Goal: Task Accomplishment & Management: Use online tool/utility

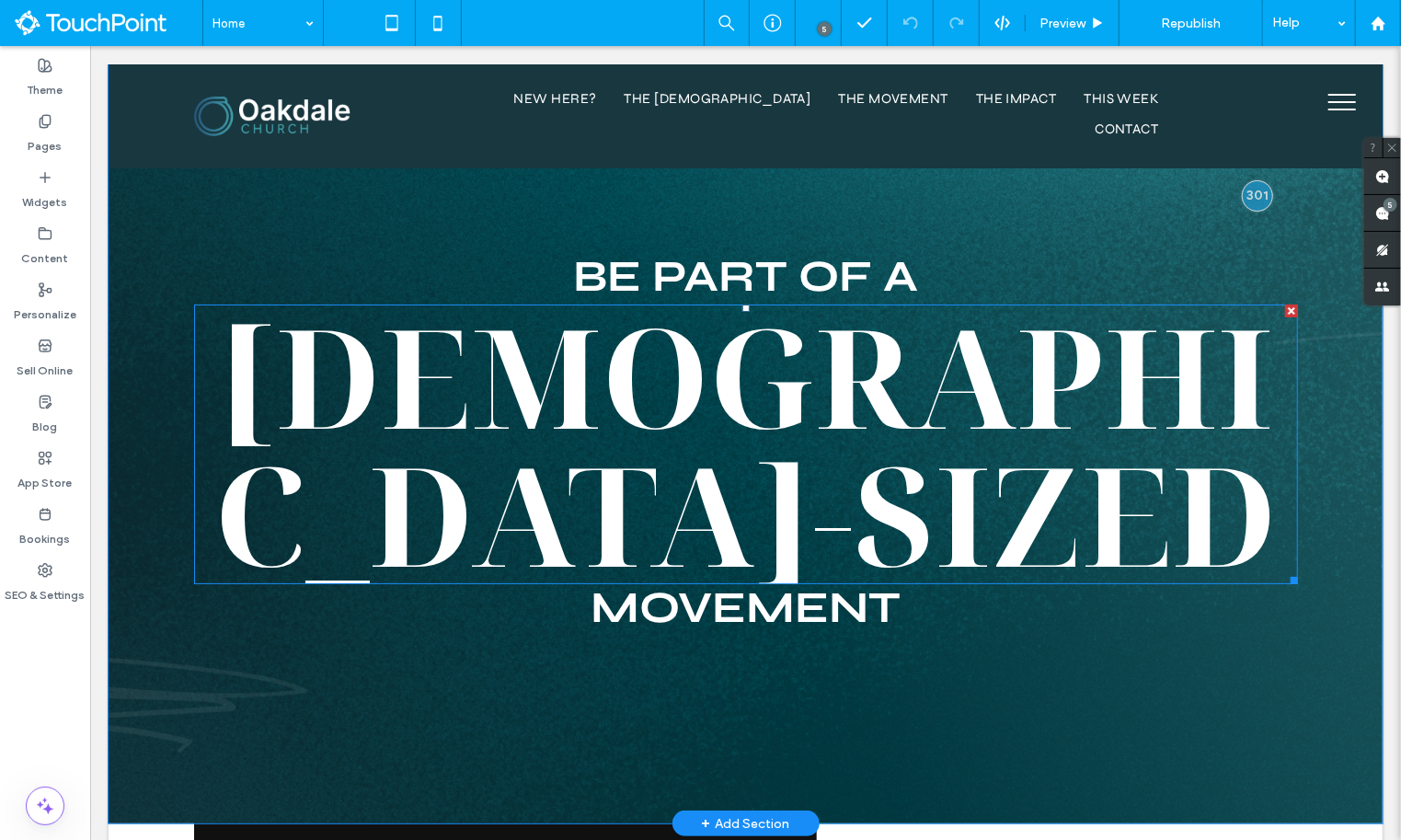
click at [679, 326] on span "[DEMOGRAPHIC_DATA]-SIZED" at bounding box center [744, 443] width 1062 height 326
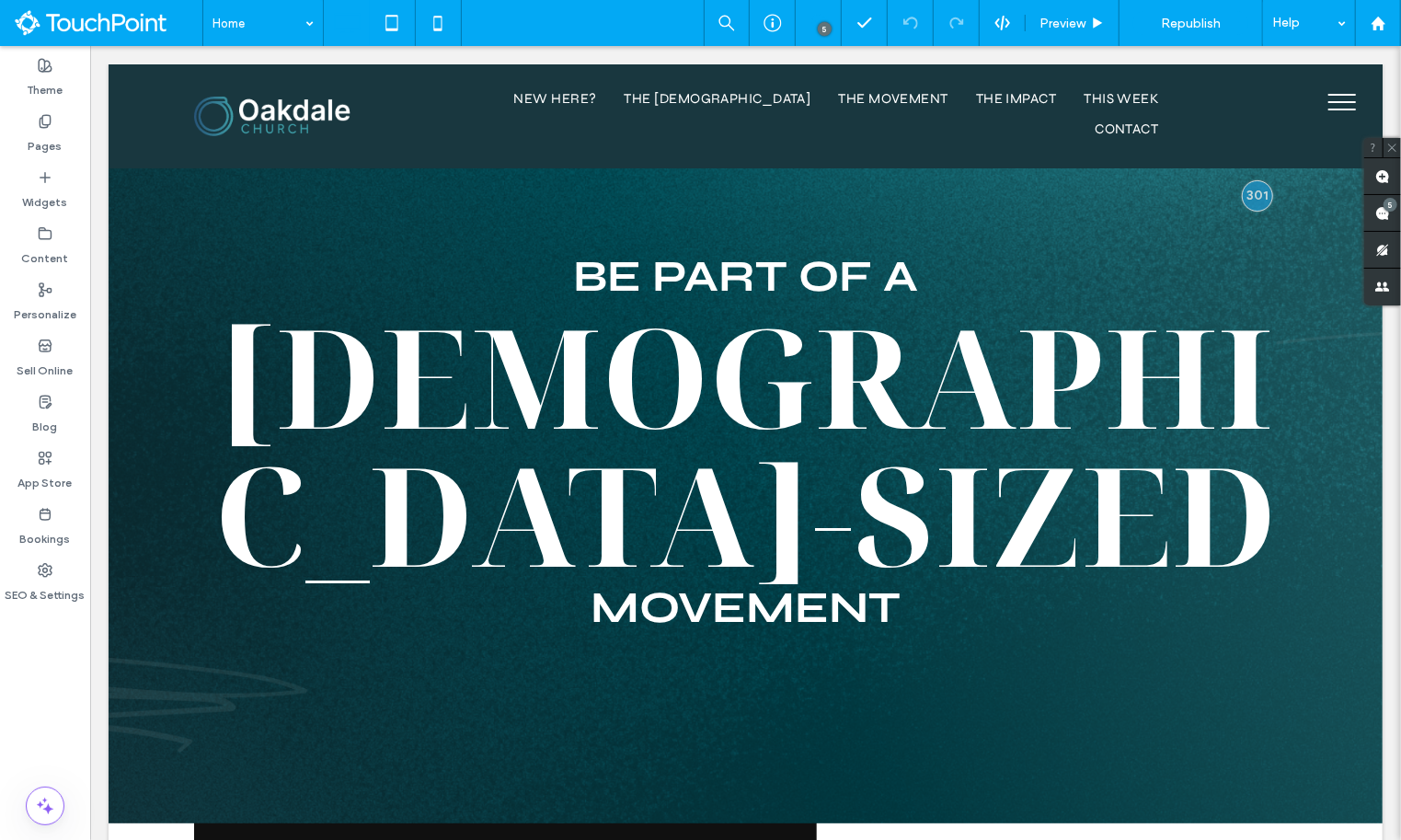
type input "**********"
type input "***"
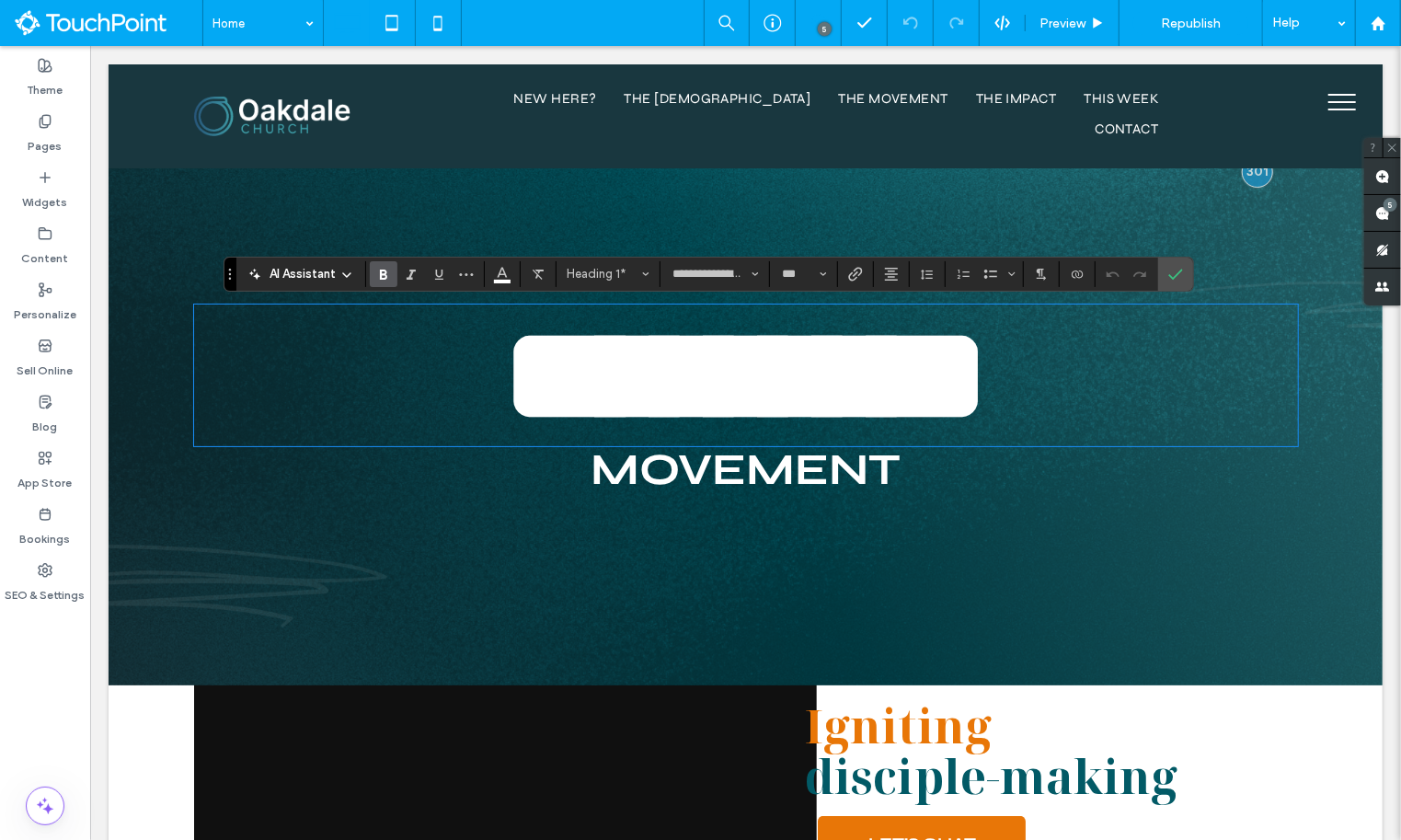
click at [612, 389] on span "*********" at bounding box center [745, 373] width 487 height 136
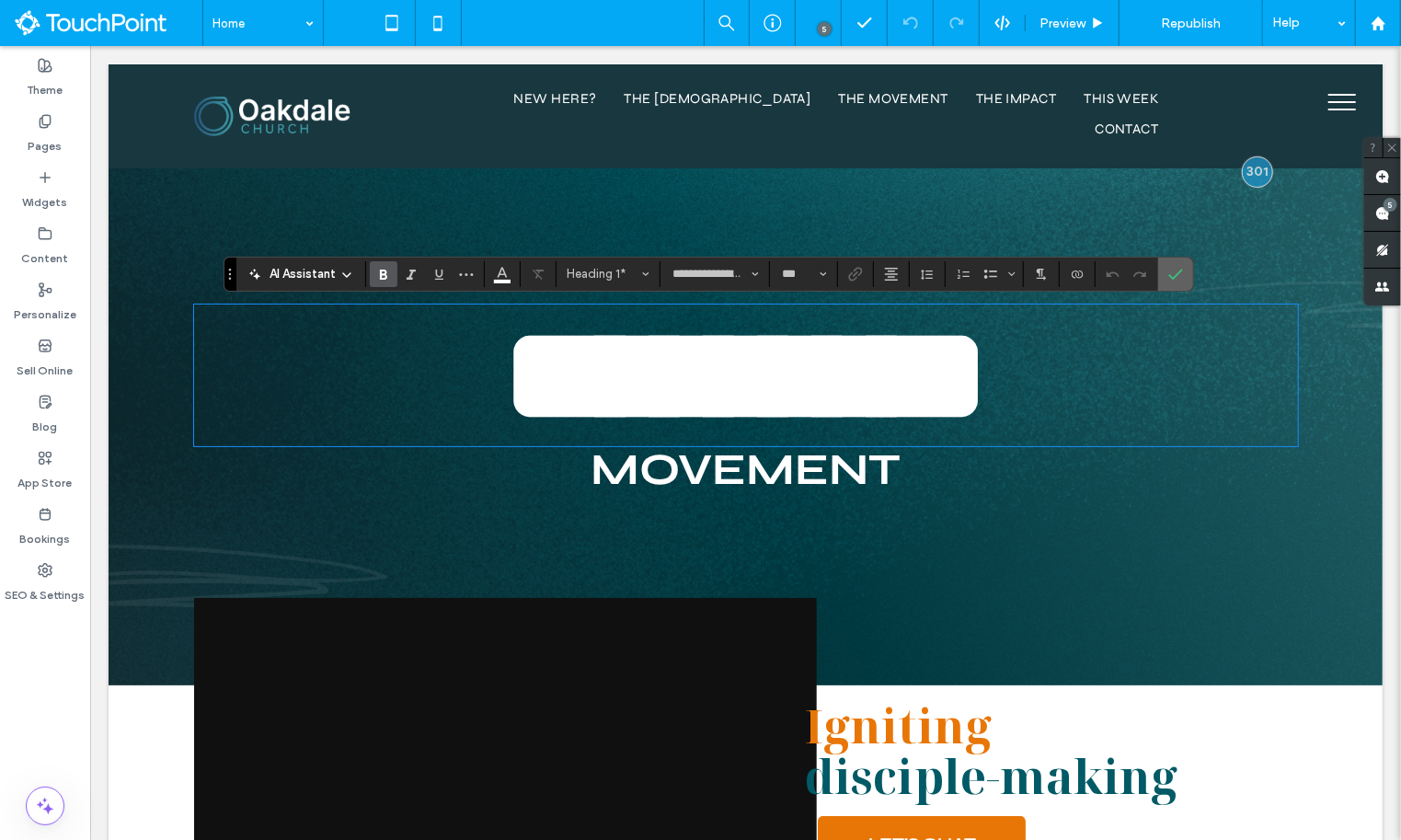
click at [1146, 270] on icon "Confirm" at bounding box center [1175, 274] width 15 height 15
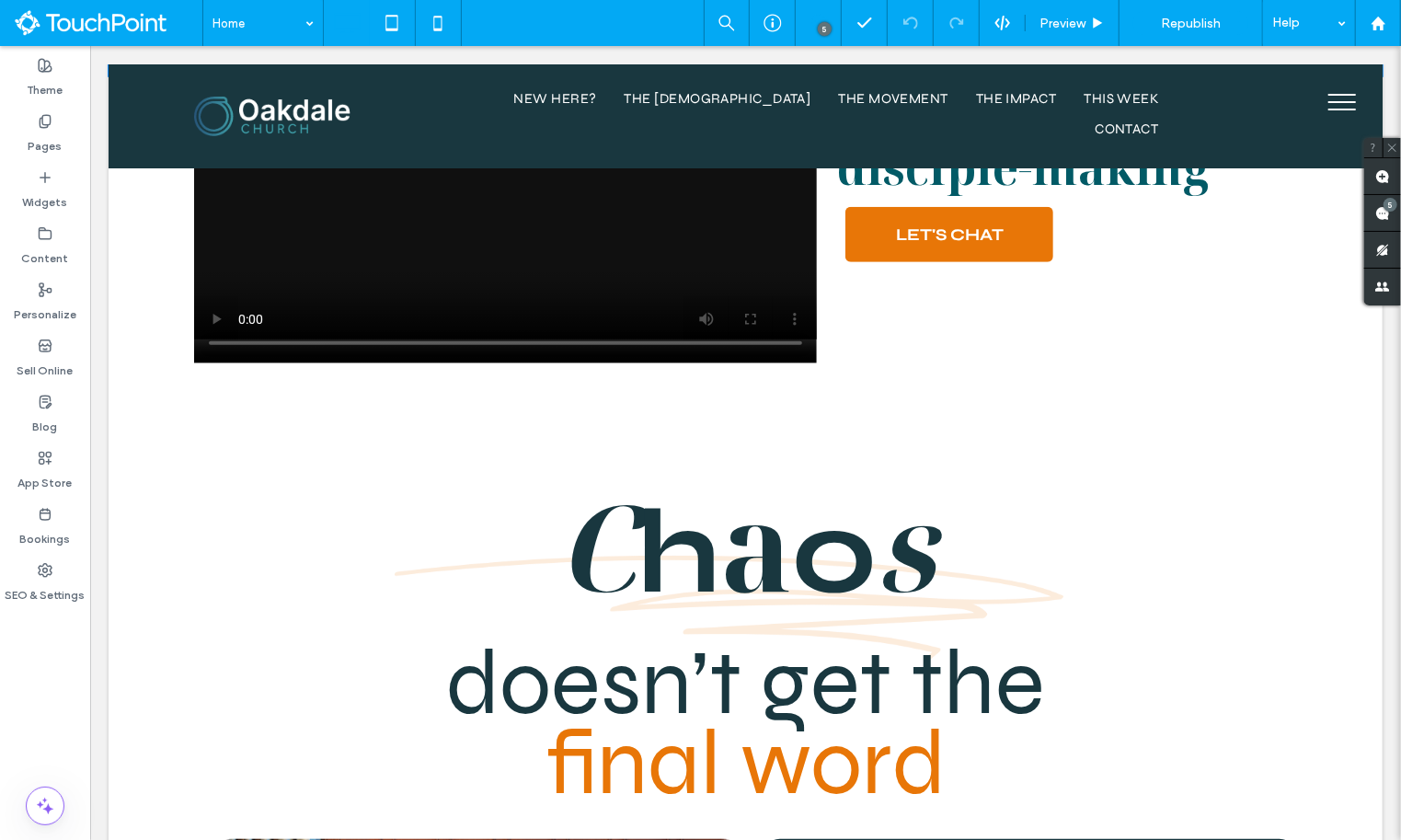
scroll to position [814, 0]
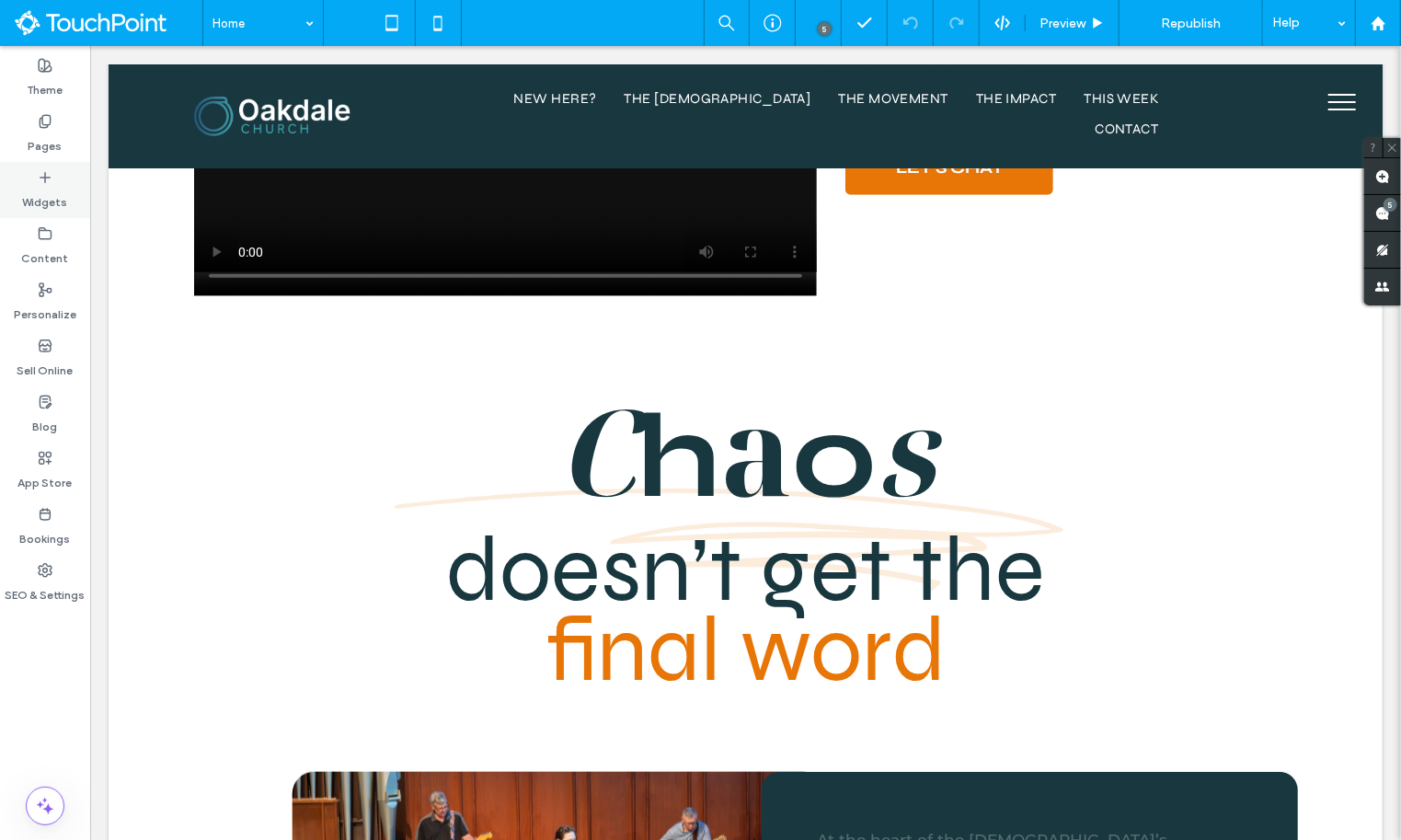
click at [61, 176] on div "Widgets" at bounding box center [45, 190] width 90 height 56
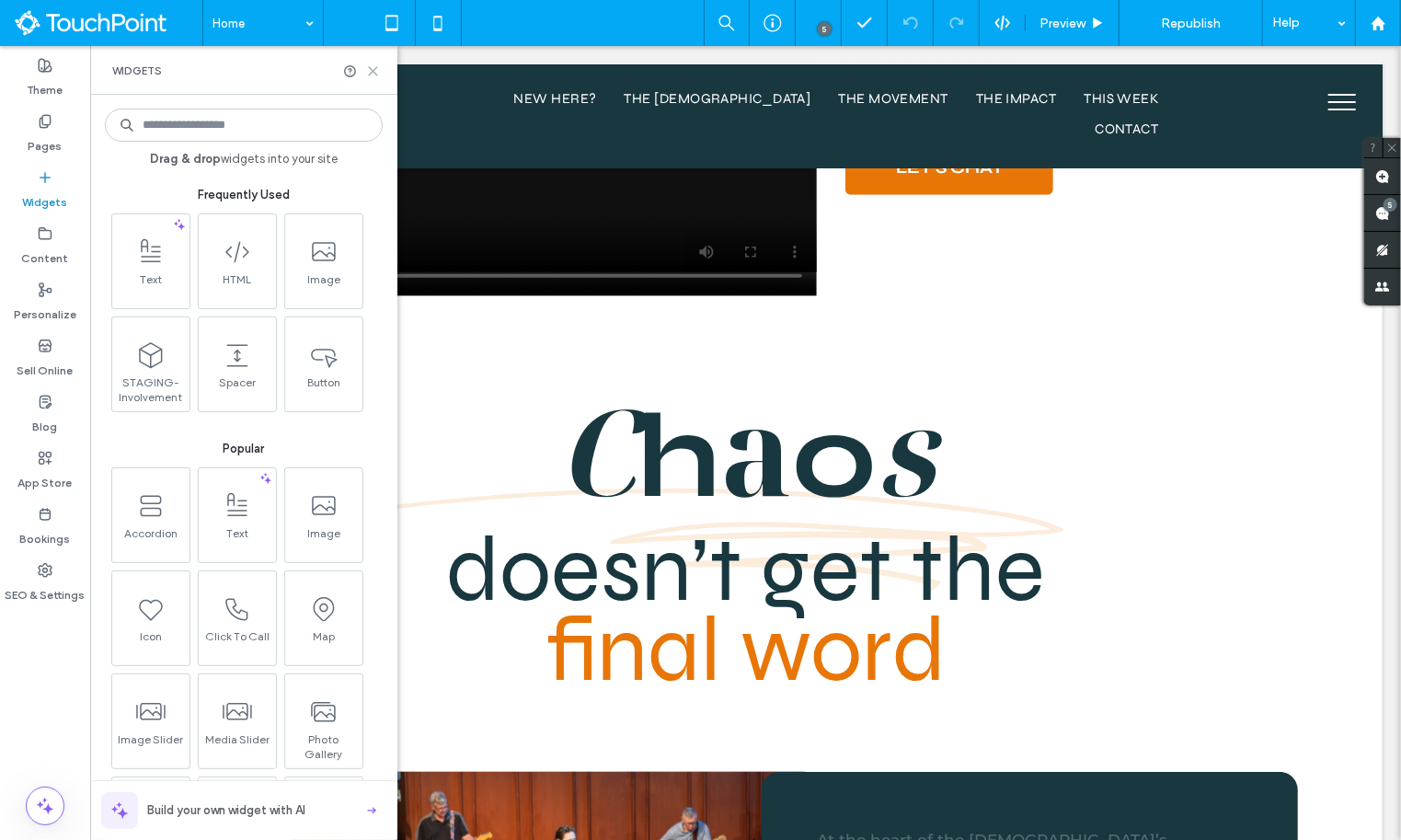
click at [370, 68] on use at bounding box center [372, 71] width 8 height 8
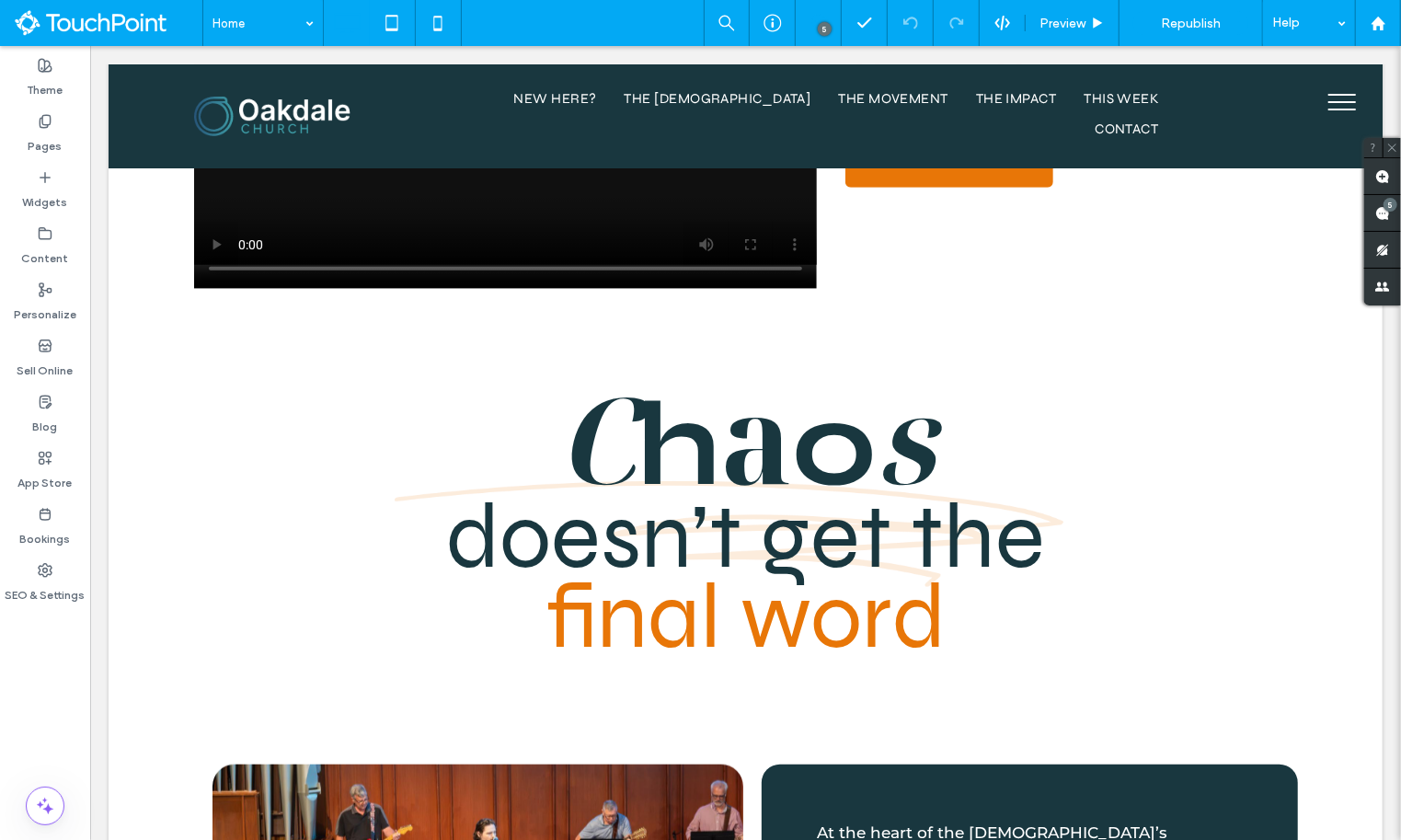
scroll to position [0, 0]
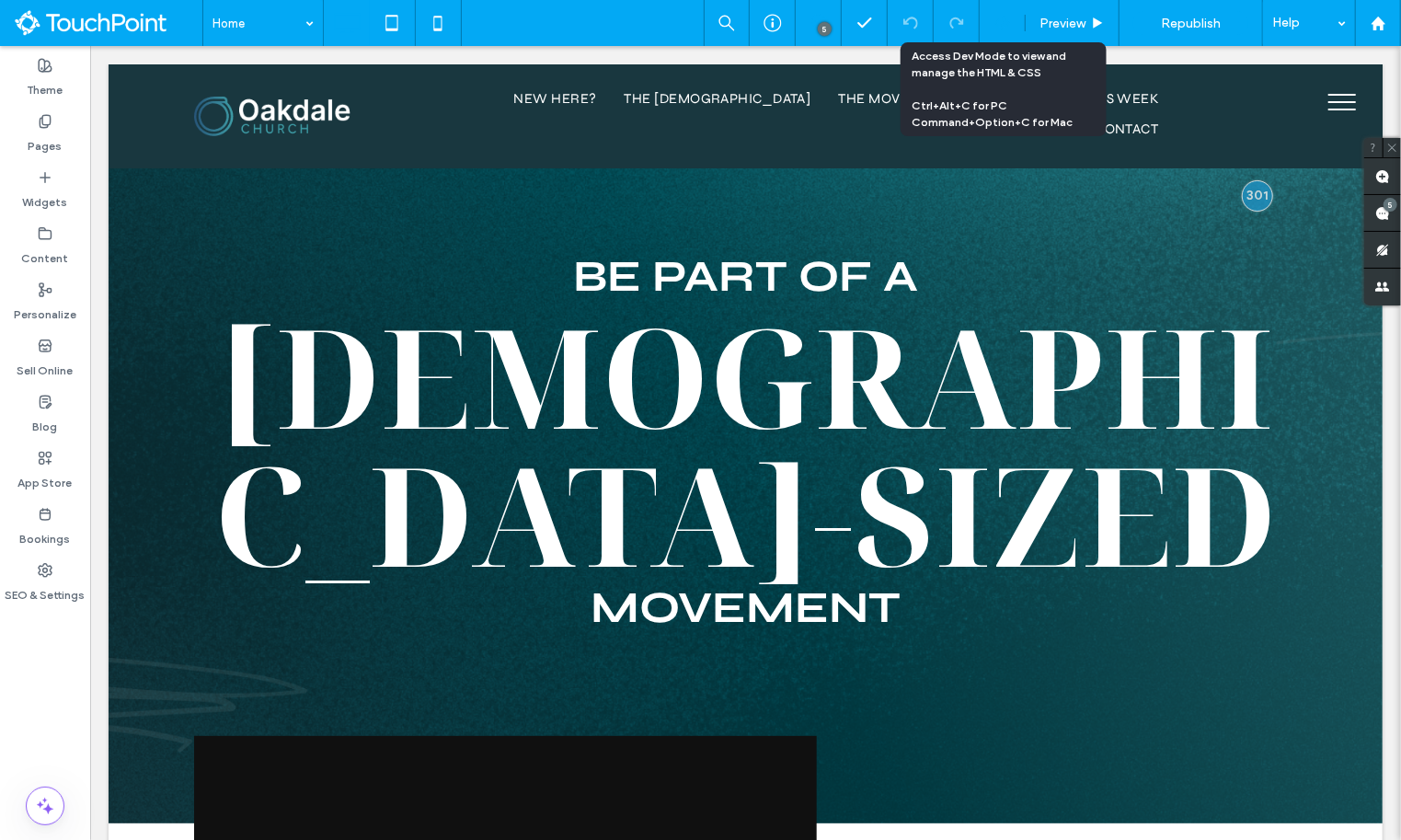
click at [1010, 25] on icon at bounding box center [1003, 23] width 17 height 17
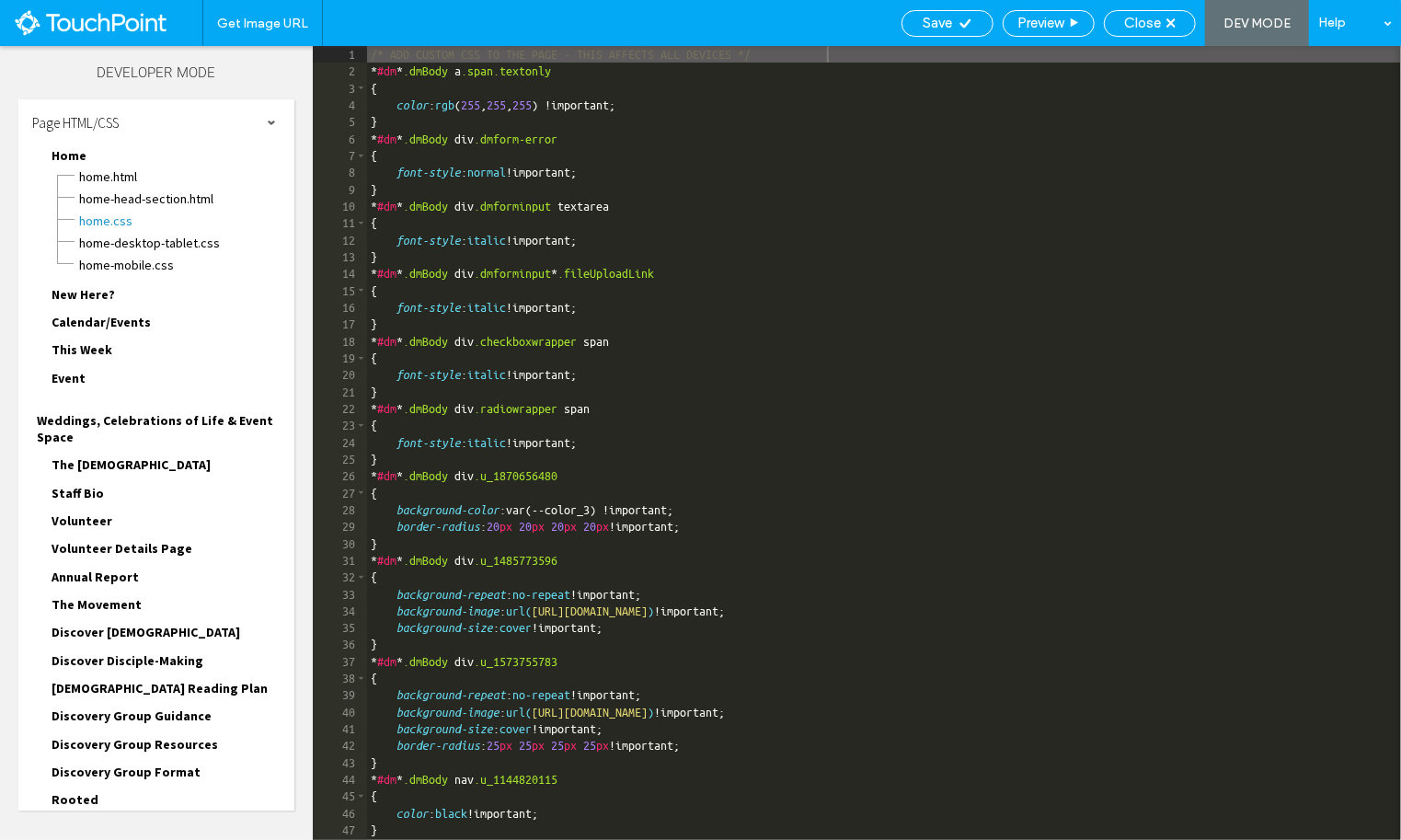
click at [109, 459] on span "The [DEMOGRAPHIC_DATA]" at bounding box center [131, 465] width 159 height 17
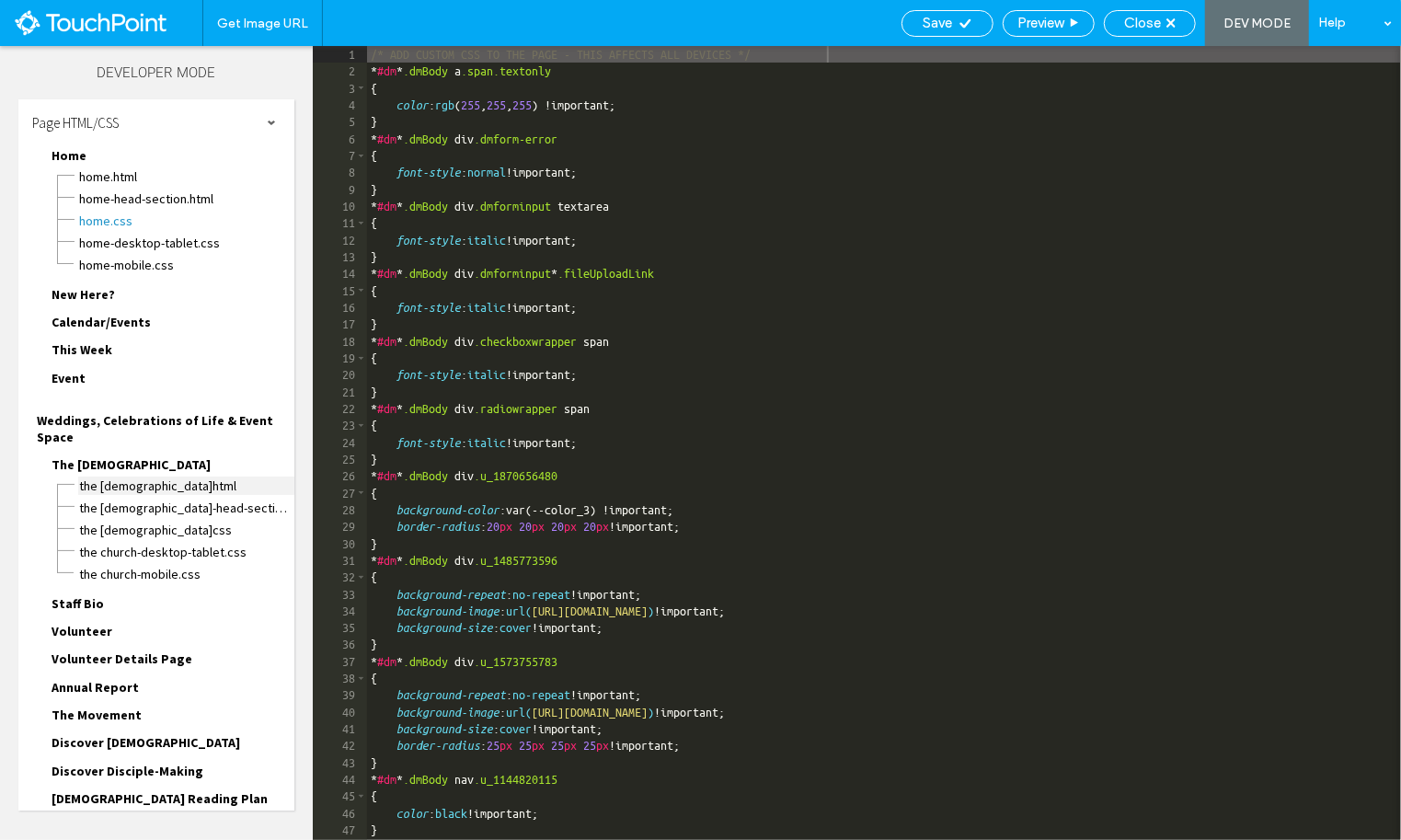
click at [116, 489] on span "The [DEMOGRAPHIC_DATA]html" at bounding box center [186, 485] width 216 height 19
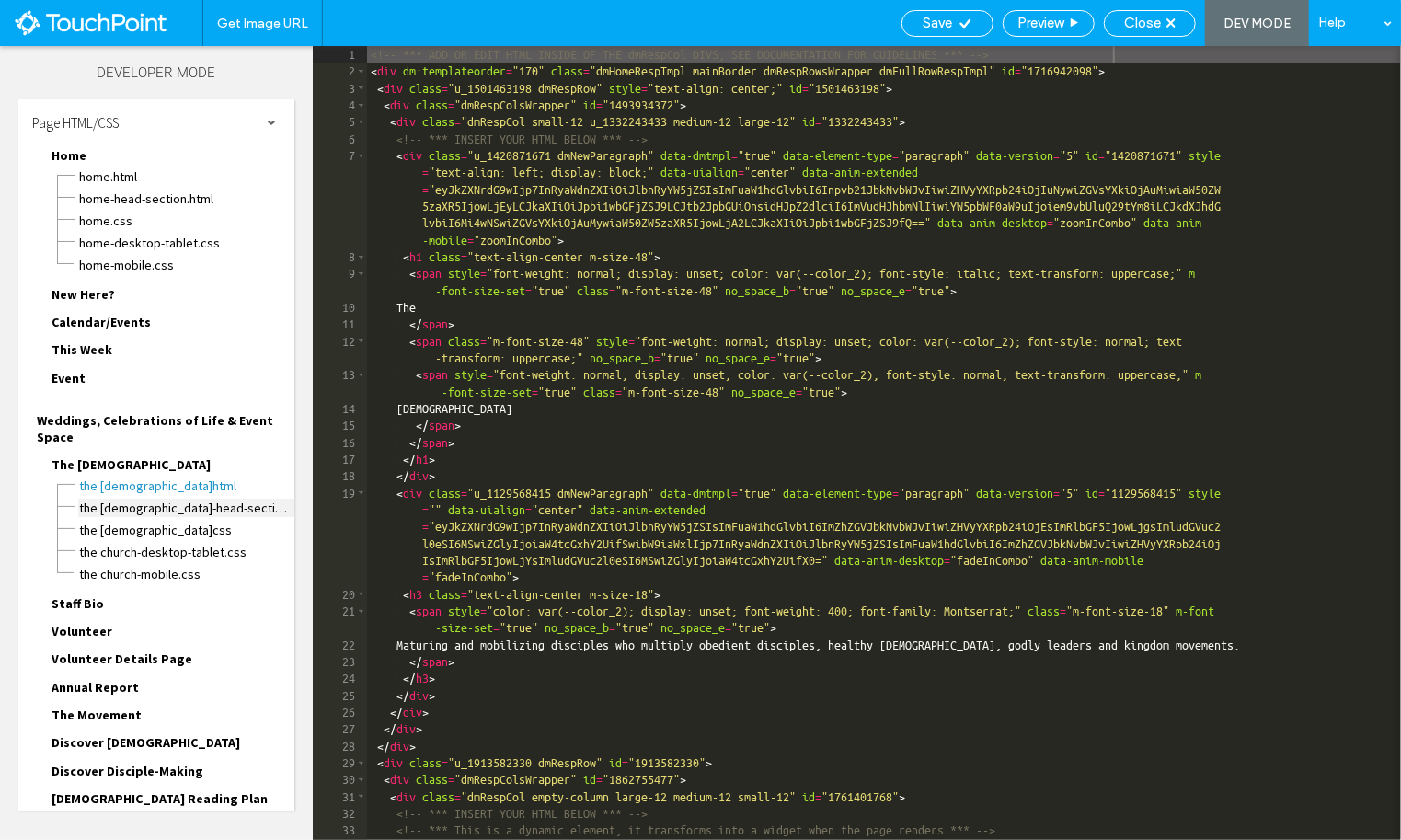
click at [120, 508] on span "The [DEMOGRAPHIC_DATA]-head-section.html" at bounding box center [186, 508] width 216 height 19
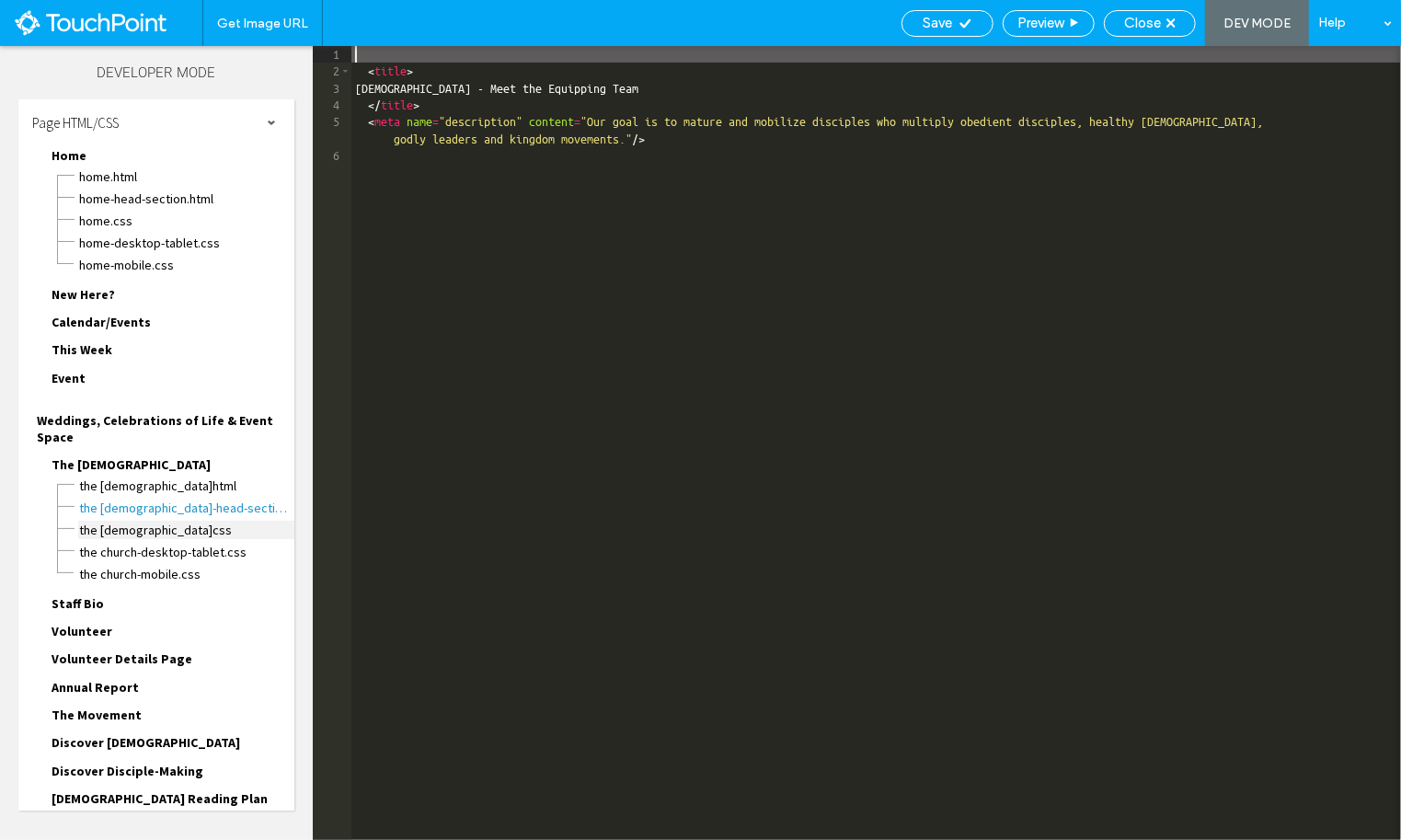
click at [121, 523] on span "The [DEMOGRAPHIC_DATA]css" at bounding box center [186, 529] width 216 height 19
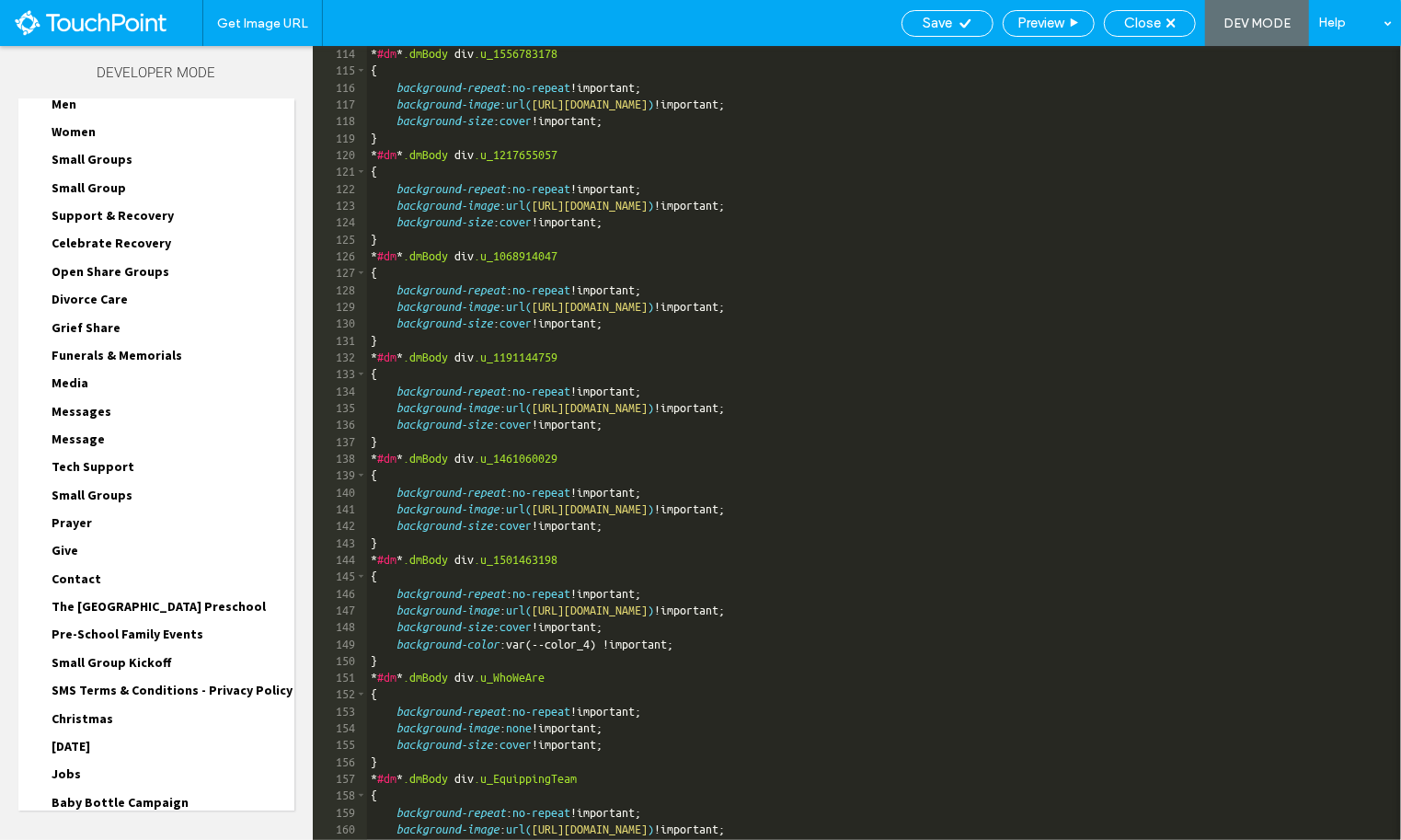
scroll to position [1352, 0]
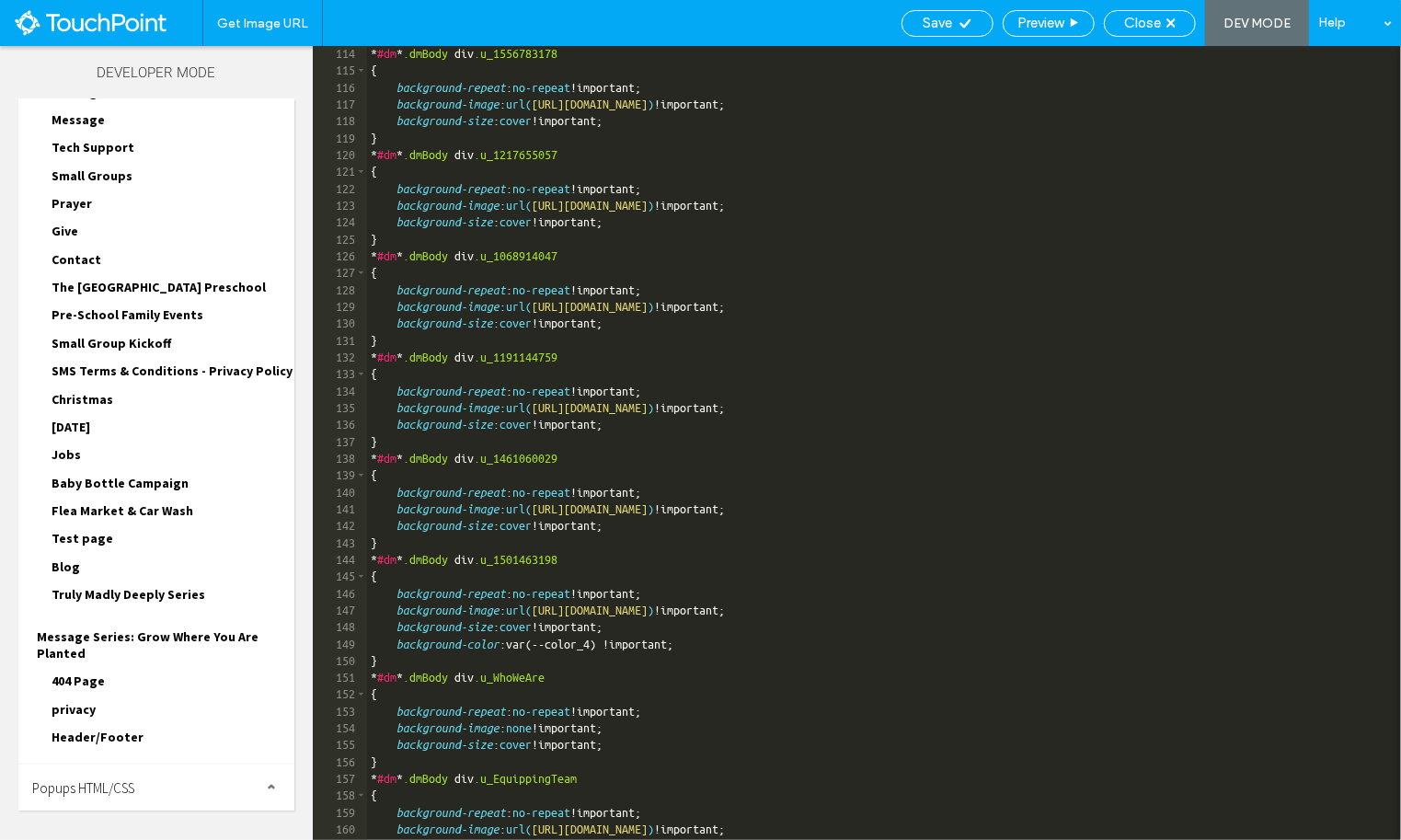
click at [80, 826] on span "Site HTML/CSS" at bounding box center [71, 834] width 79 height 18
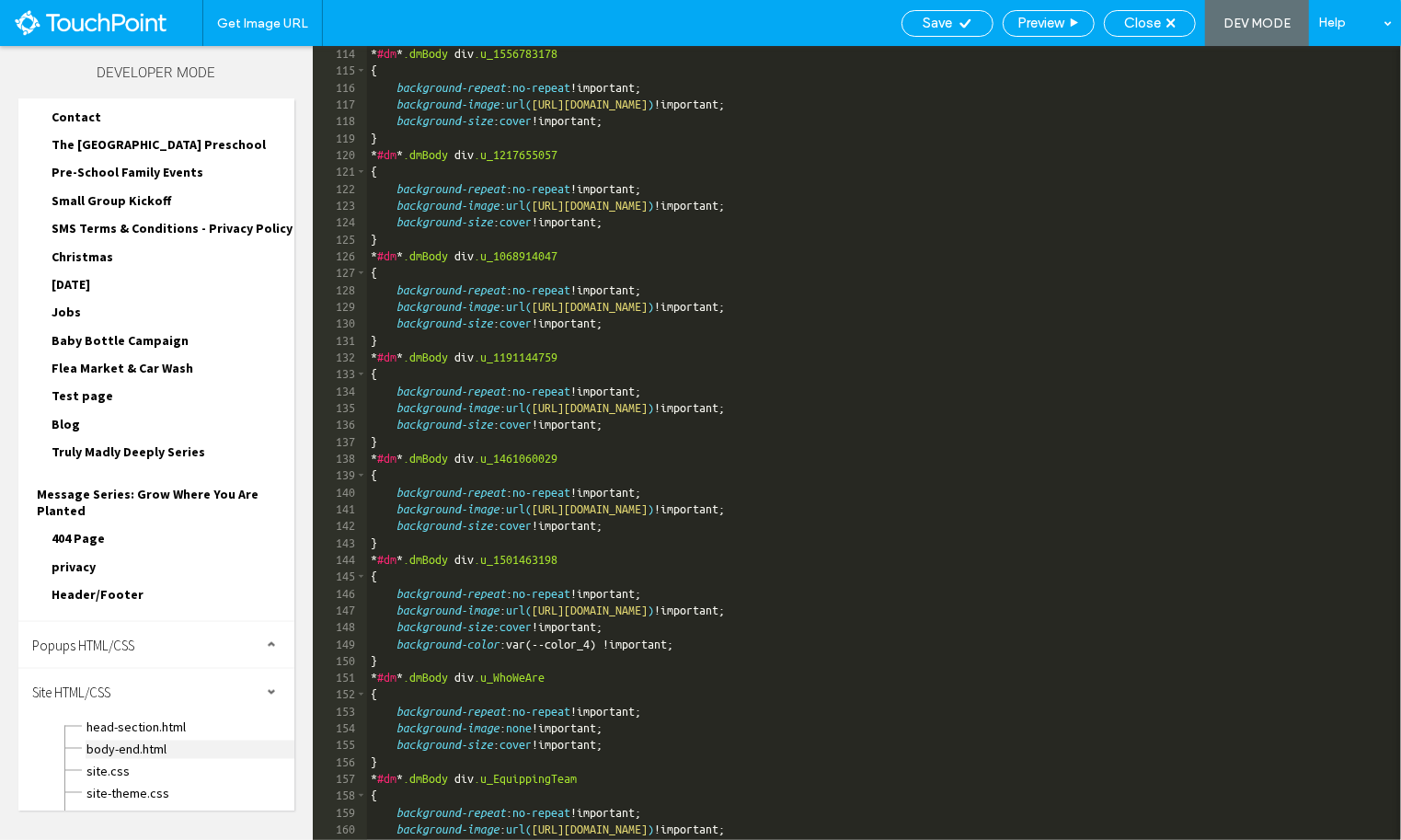
click at [132, 740] on span "body-end.html" at bounding box center [189, 749] width 209 height 19
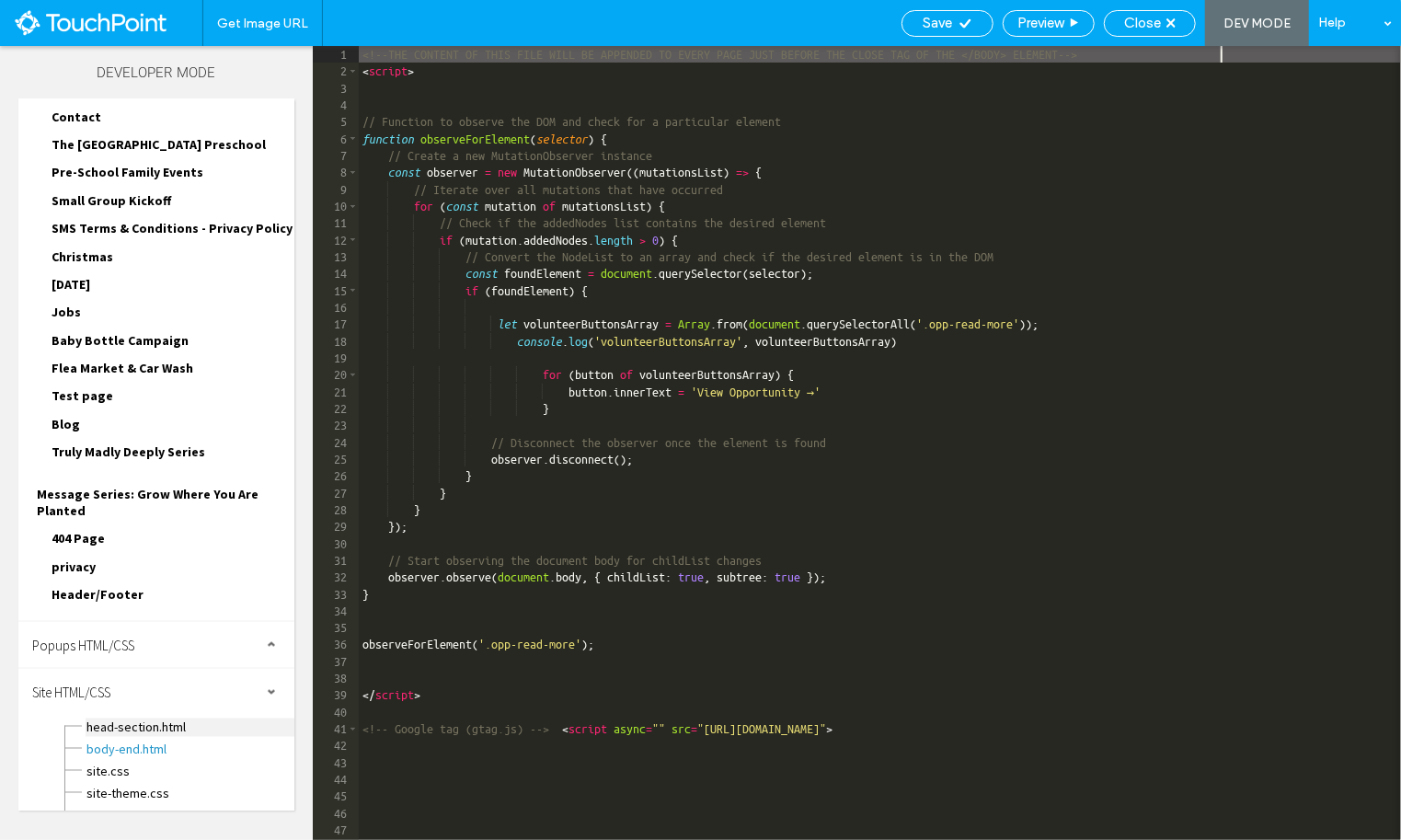
scroll to position [0, 0]
click at [138, 718] on span "head-section.html" at bounding box center [189, 728] width 209 height 19
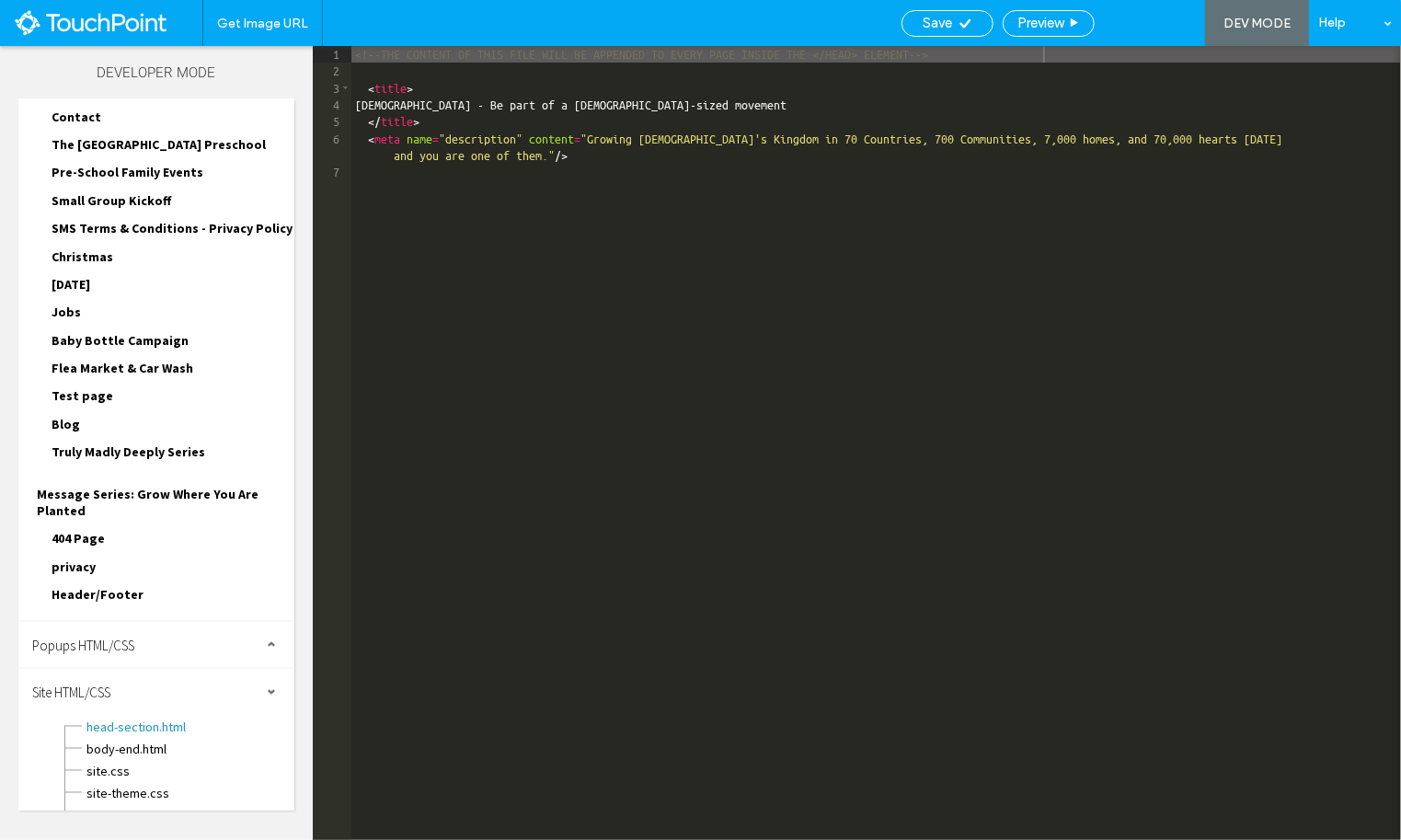
click at [1146, 27] on span "Close" at bounding box center [1142, 23] width 36 height 17
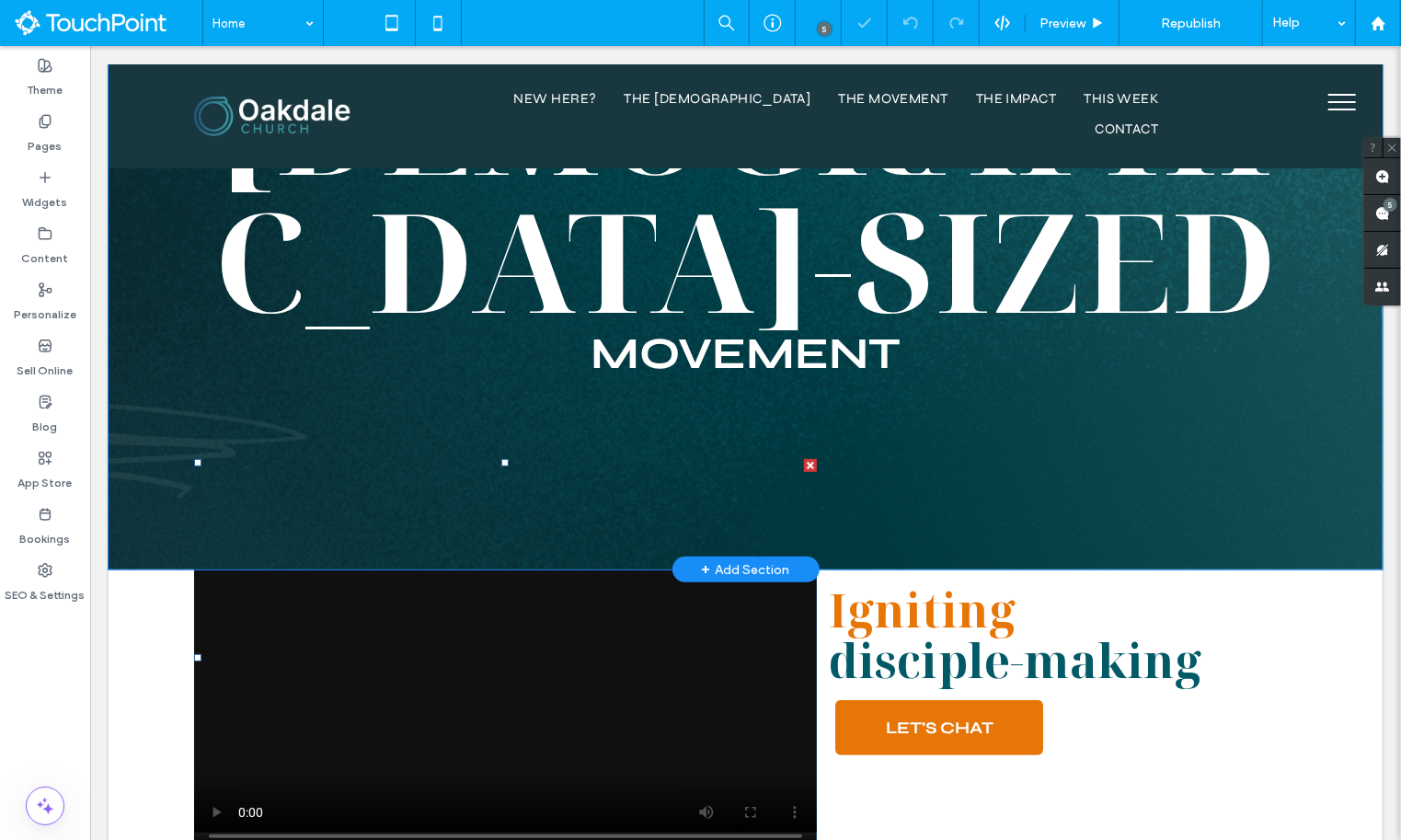
scroll to position [254, 0]
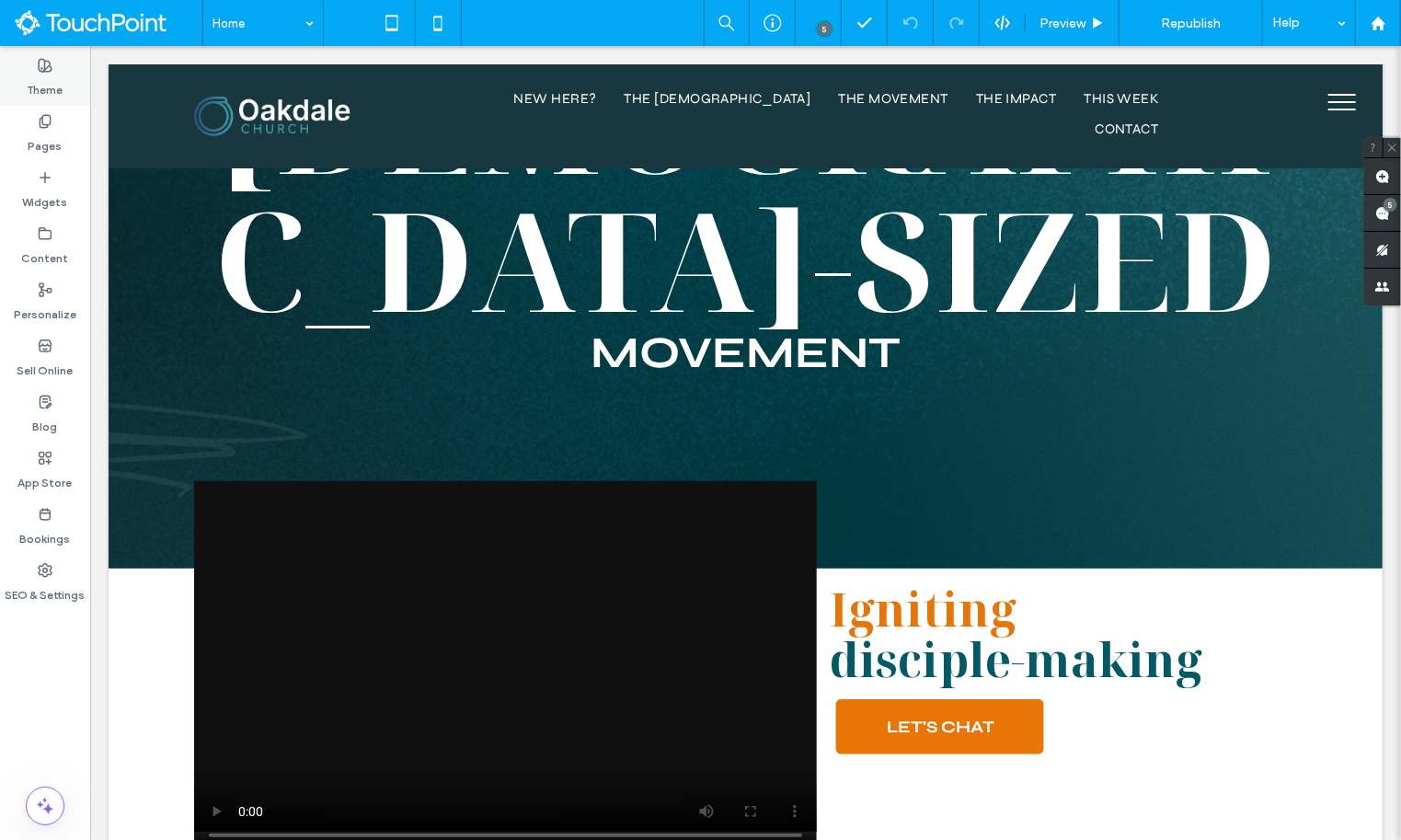
click at [30, 75] on label "Theme" at bounding box center [45, 86] width 36 height 26
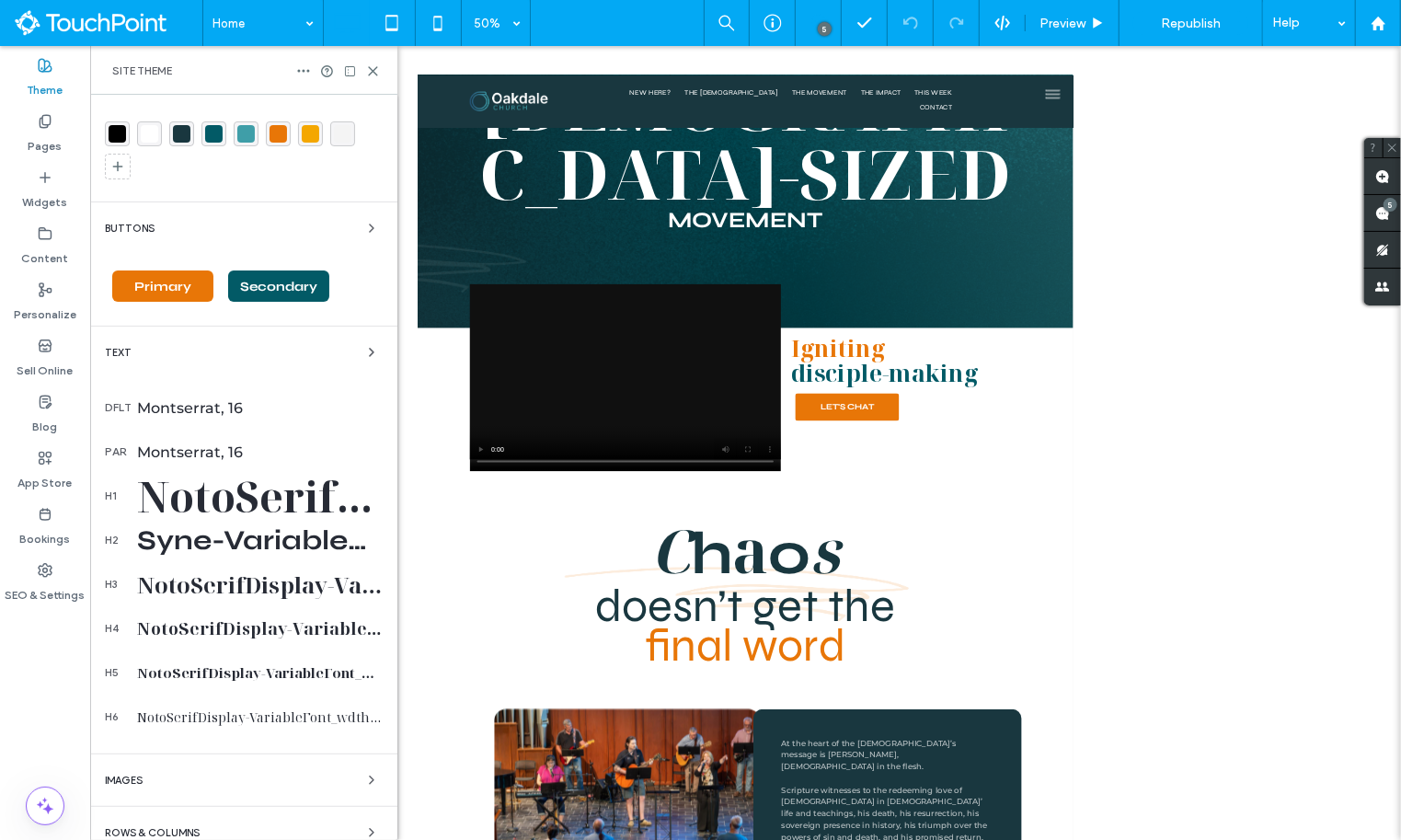
scroll to position [0, 0]
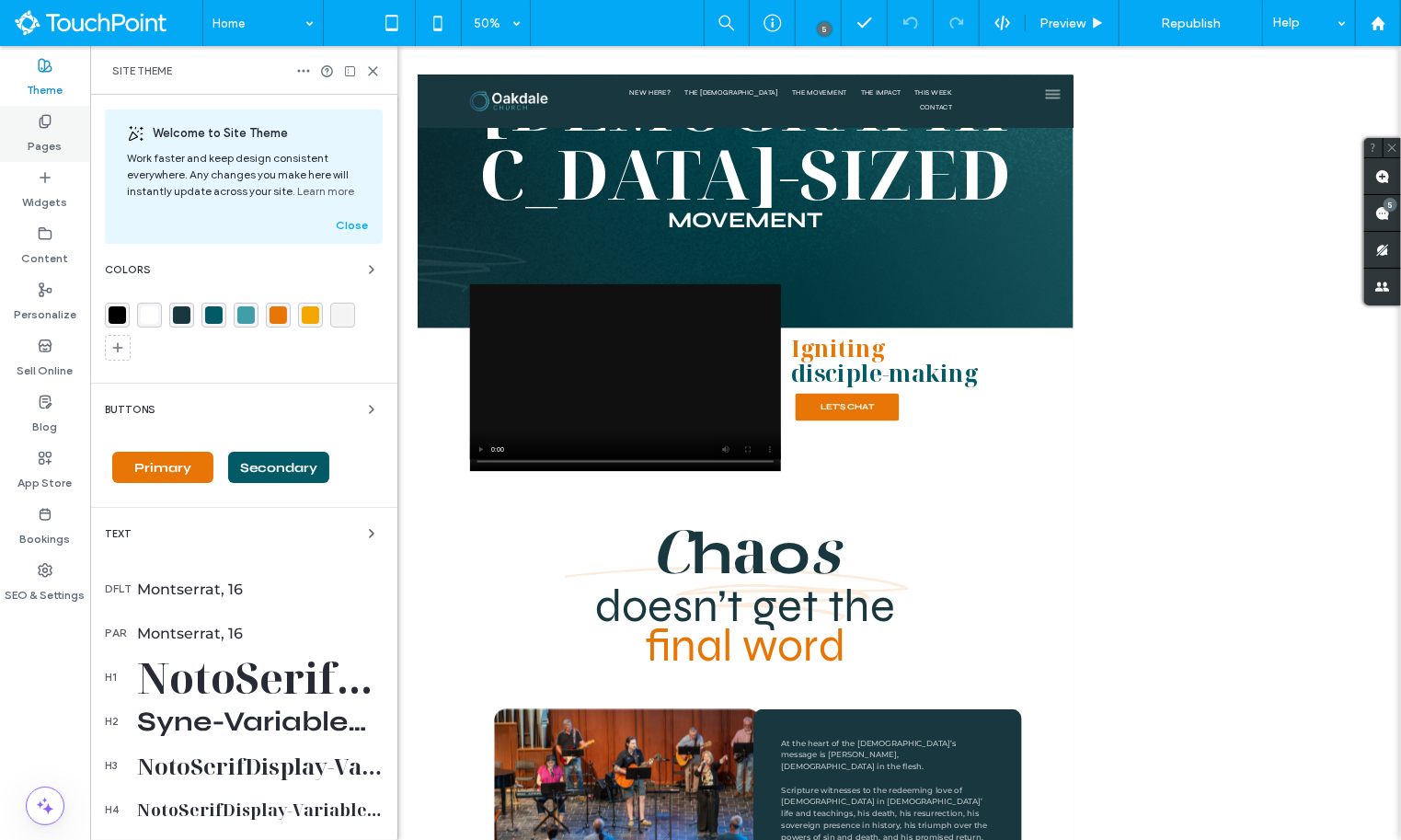
click at [51, 144] on label "Pages" at bounding box center [45, 142] width 34 height 26
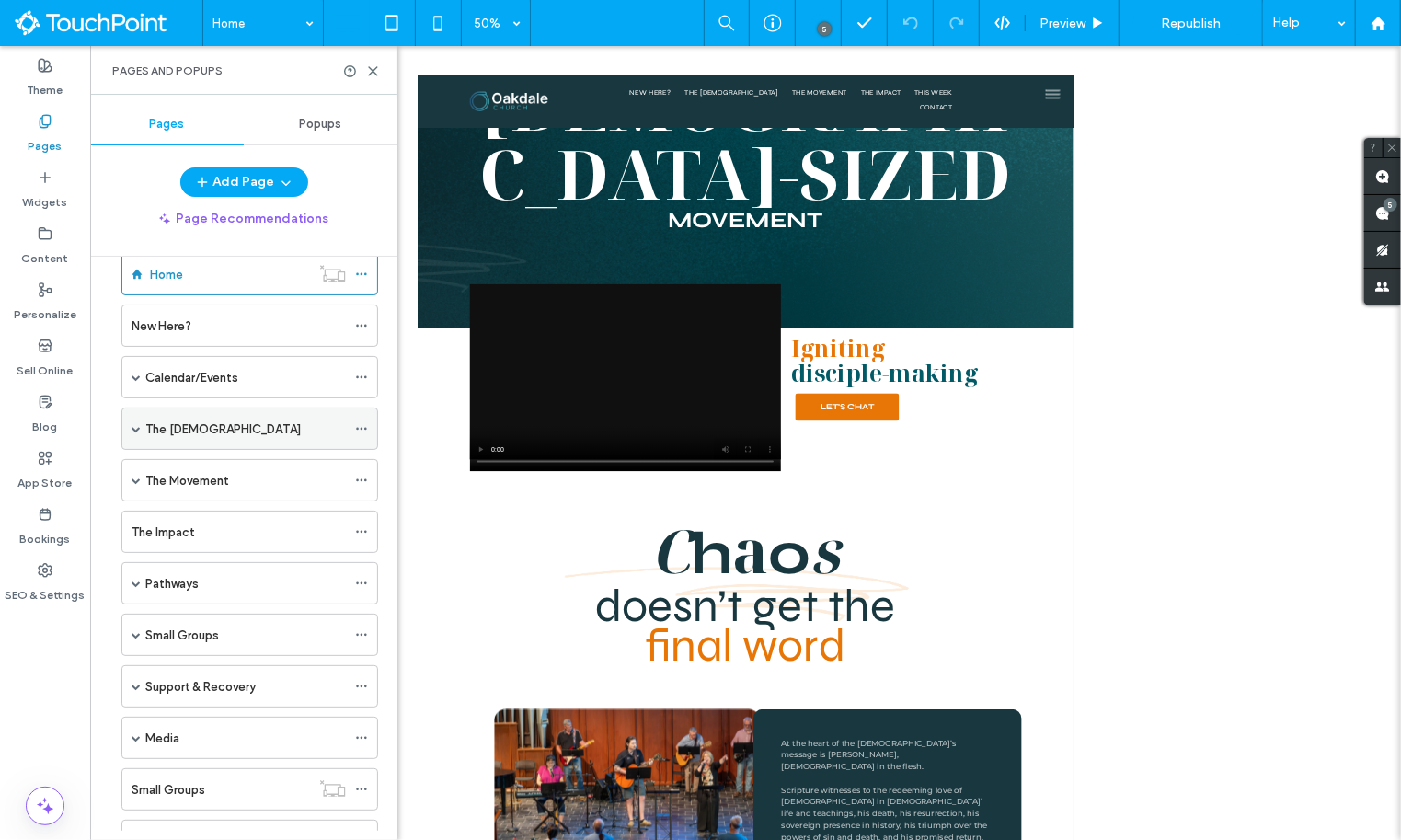
scroll to position [66, 0]
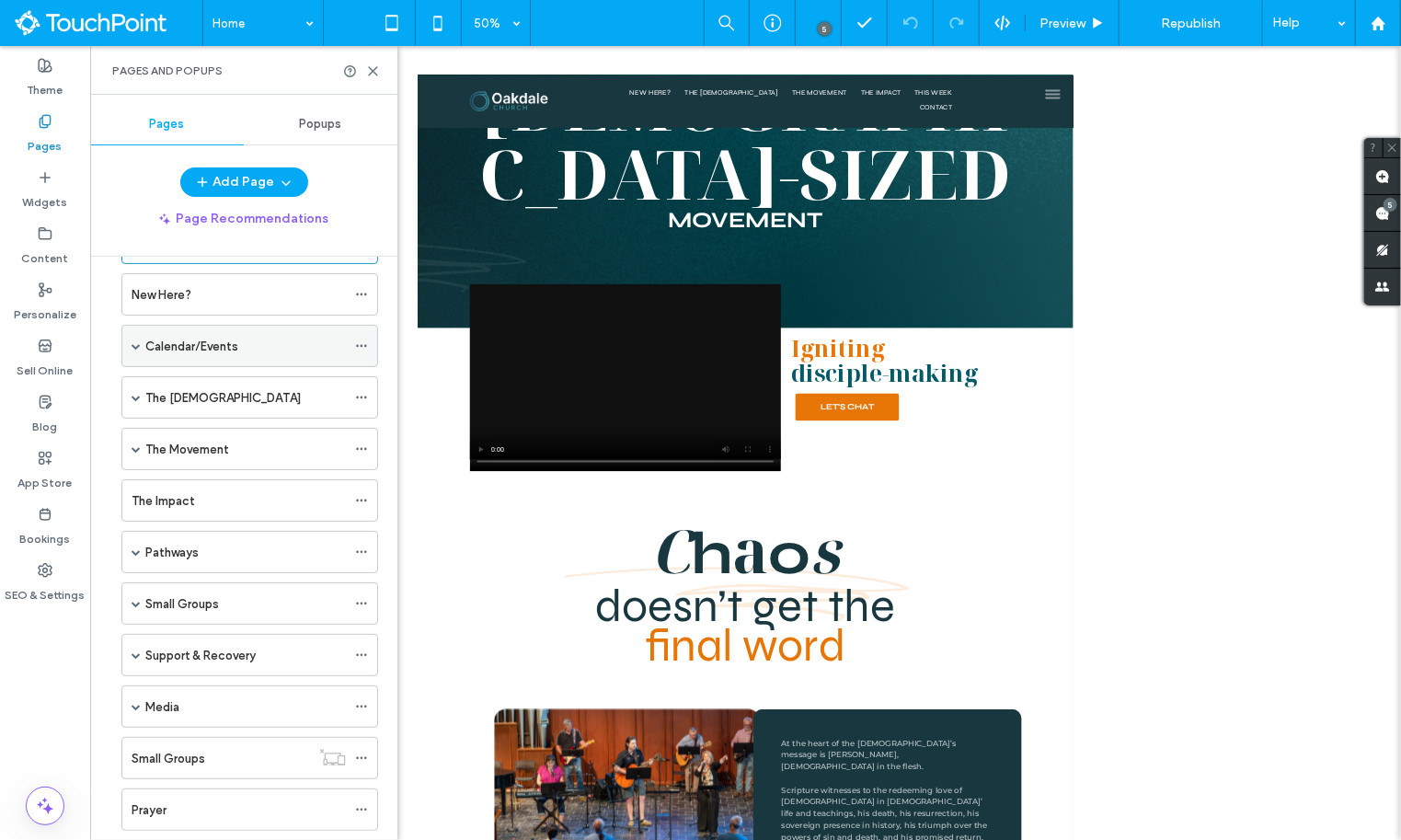
click at [138, 344] on span at bounding box center [137, 346] width 9 height 9
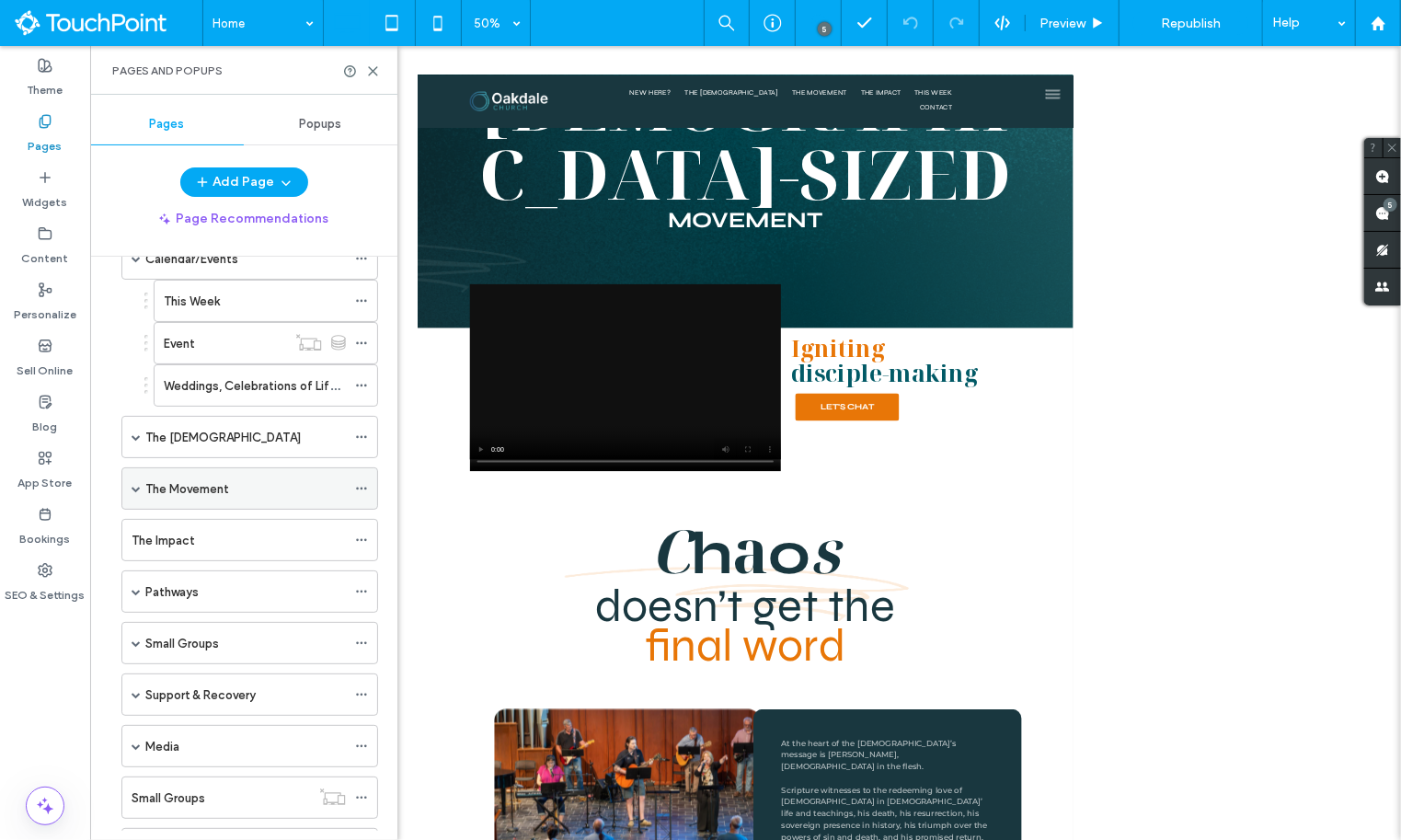
scroll to position [173, 0]
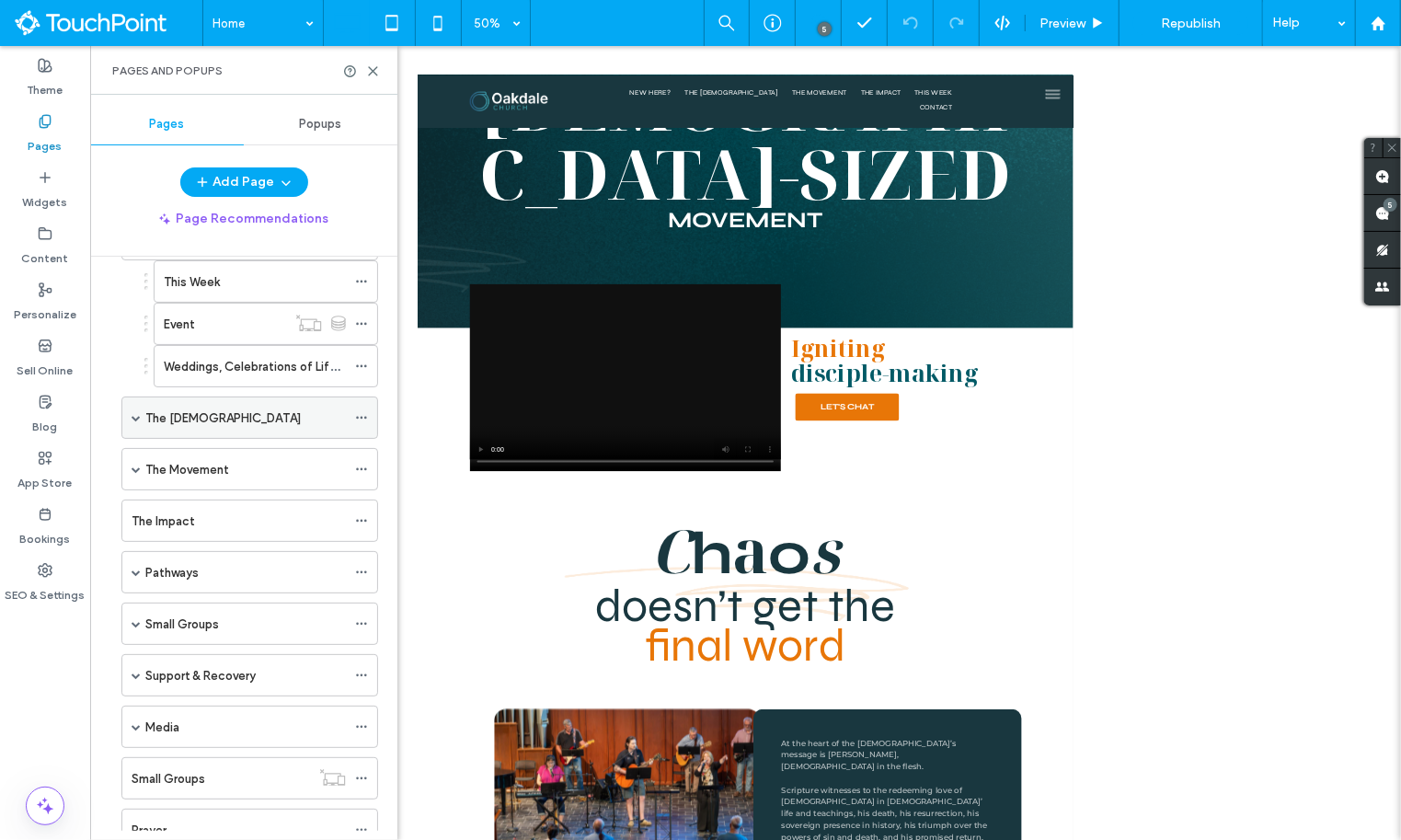
click at [140, 411] on div "The [DEMOGRAPHIC_DATA]" at bounding box center [250, 417] width 256 height 42
click at [134, 413] on span at bounding box center [137, 417] width 9 height 9
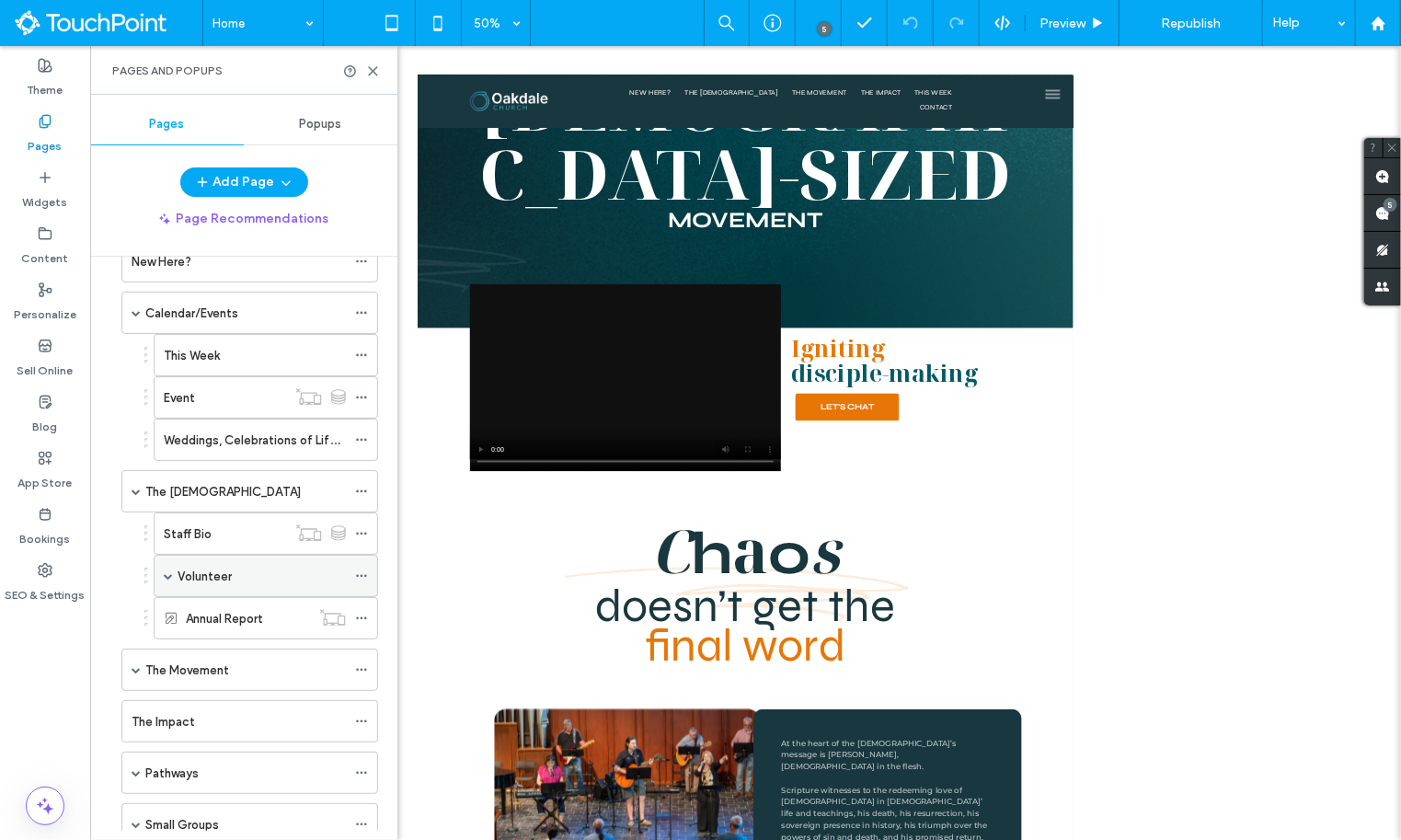
scroll to position [0, 0]
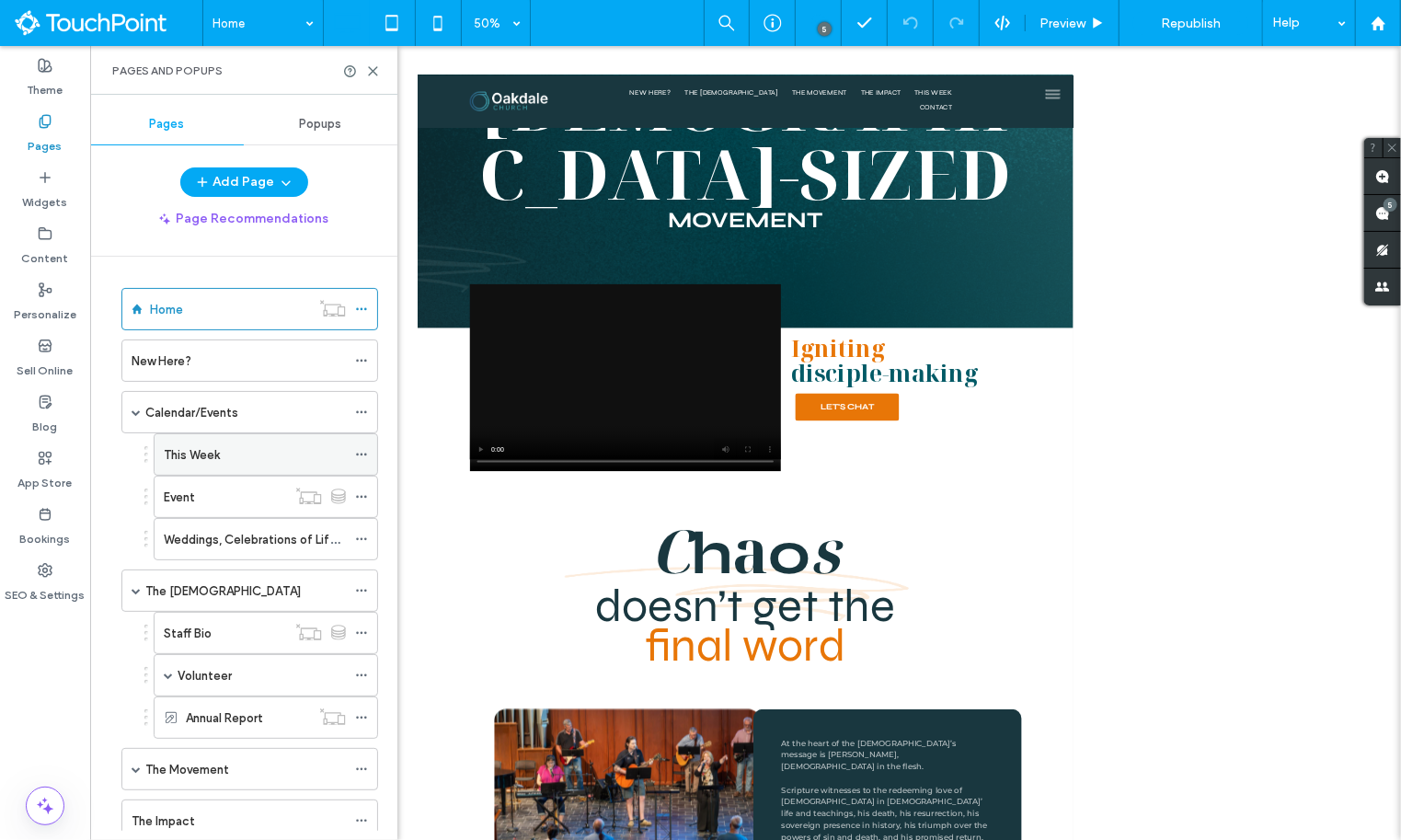
click at [213, 450] on label "This Week" at bounding box center [192, 455] width 56 height 32
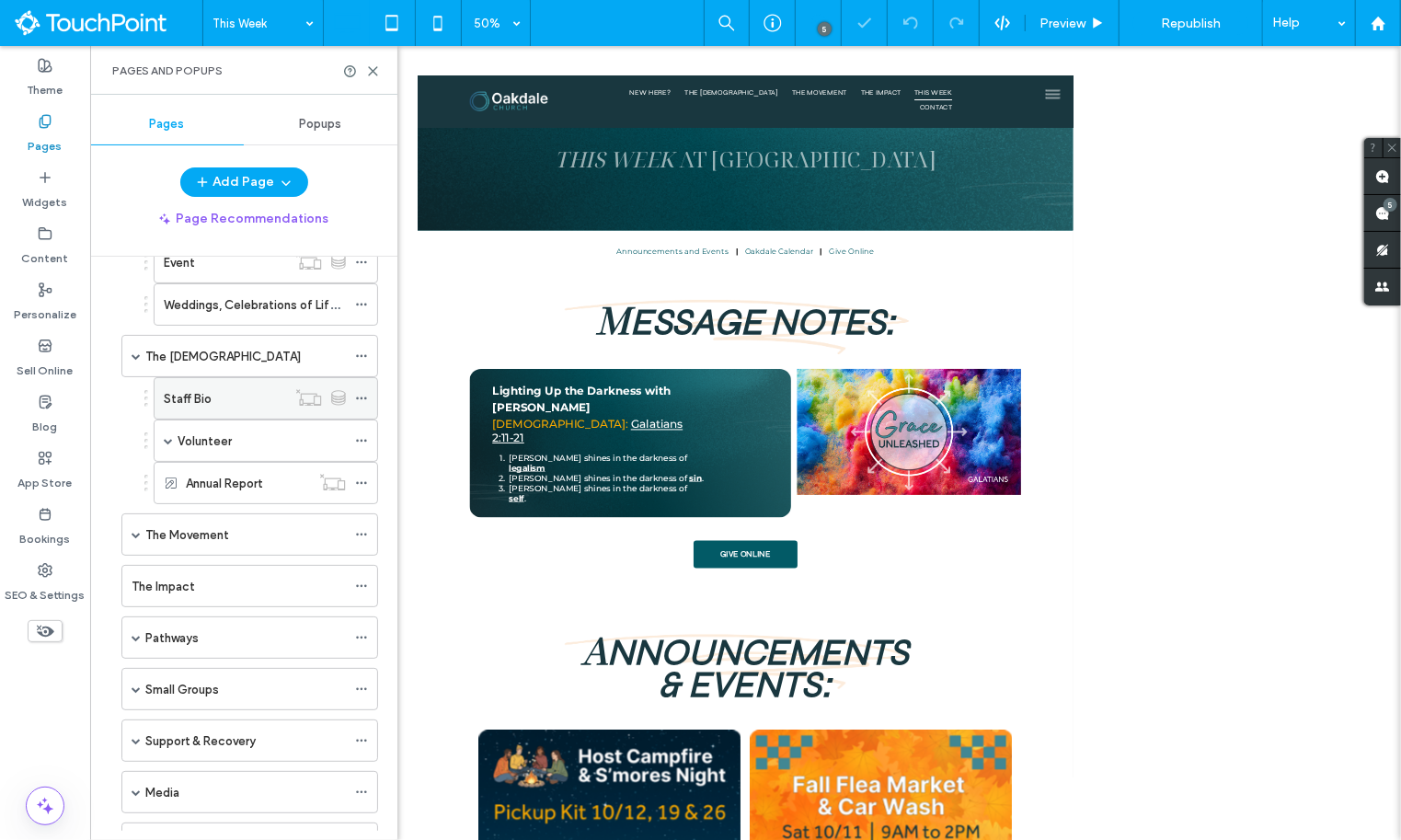
scroll to position [262, 0]
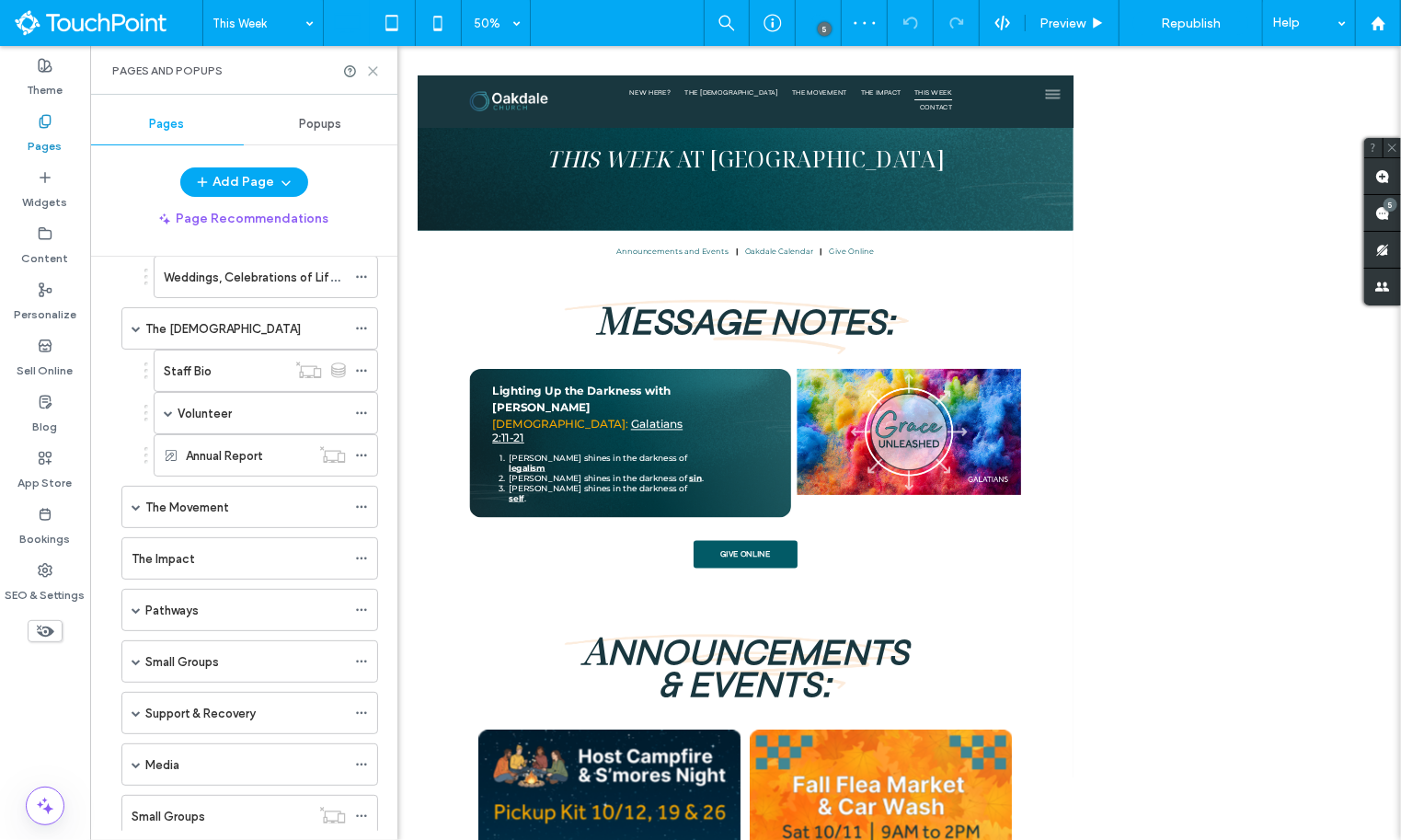
click at [376, 70] on icon at bounding box center [372, 71] width 14 height 14
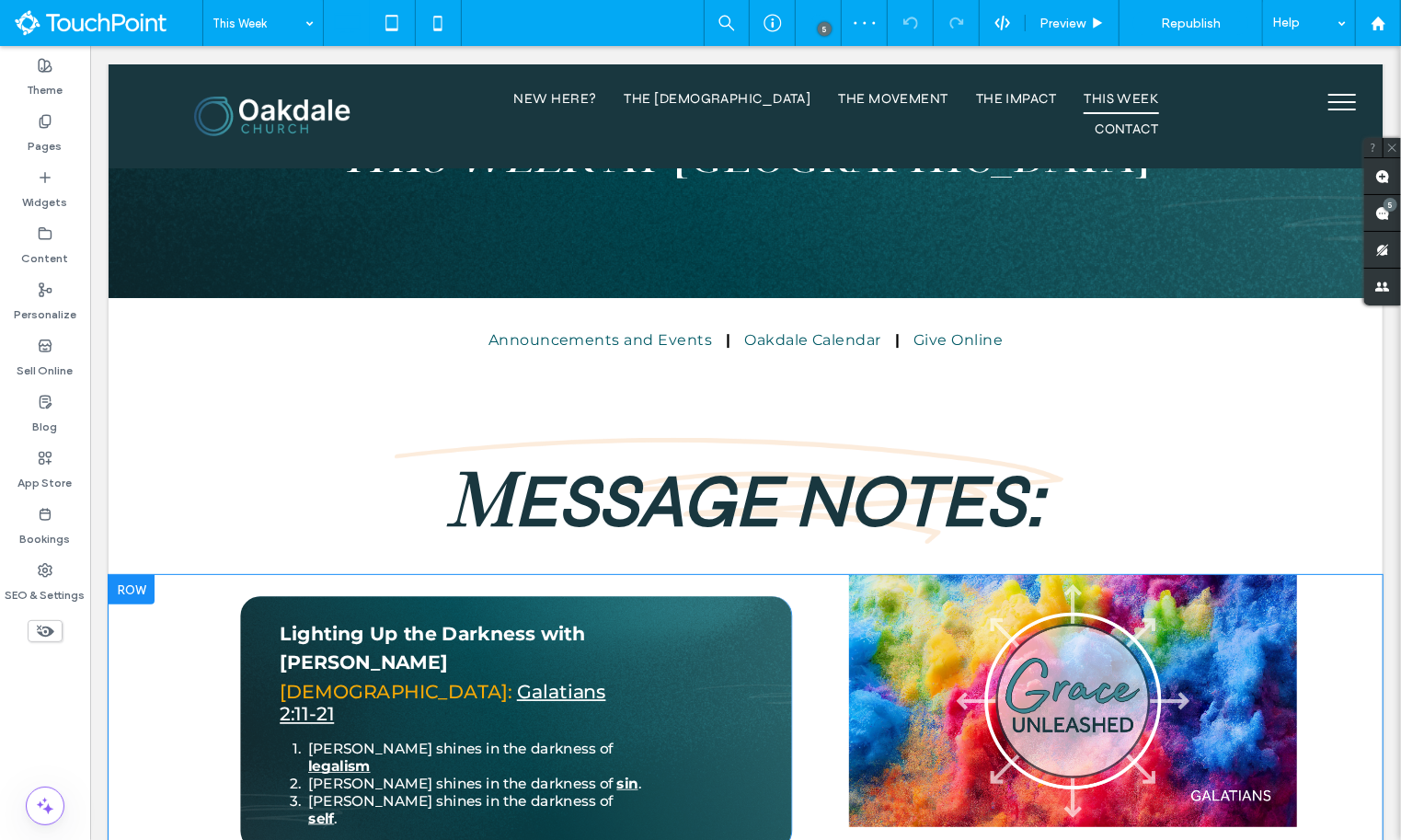
scroll to position [0, 0]
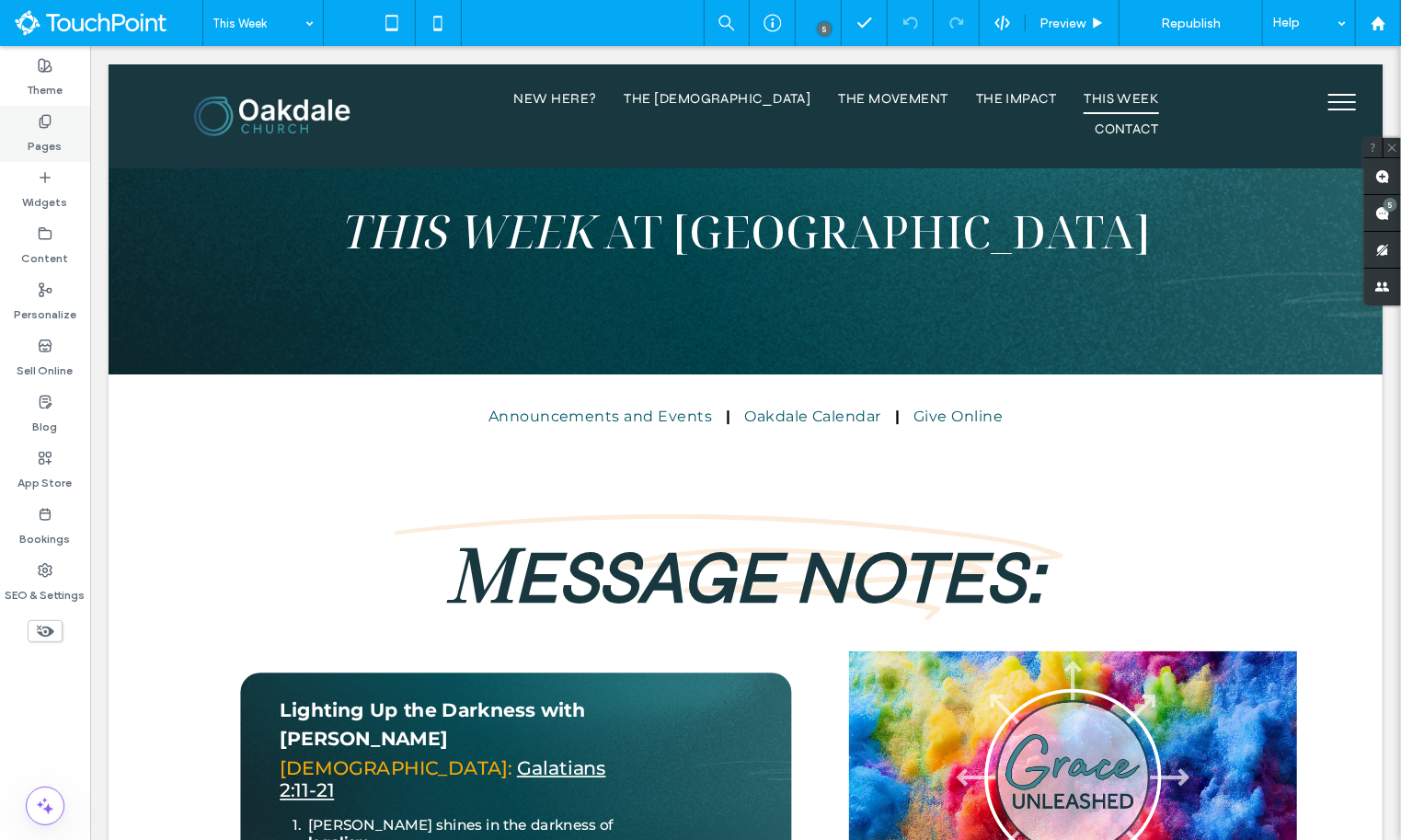
click at [59, 130] on label "Pages" at bounding box center [45, 142] width 34 height 26
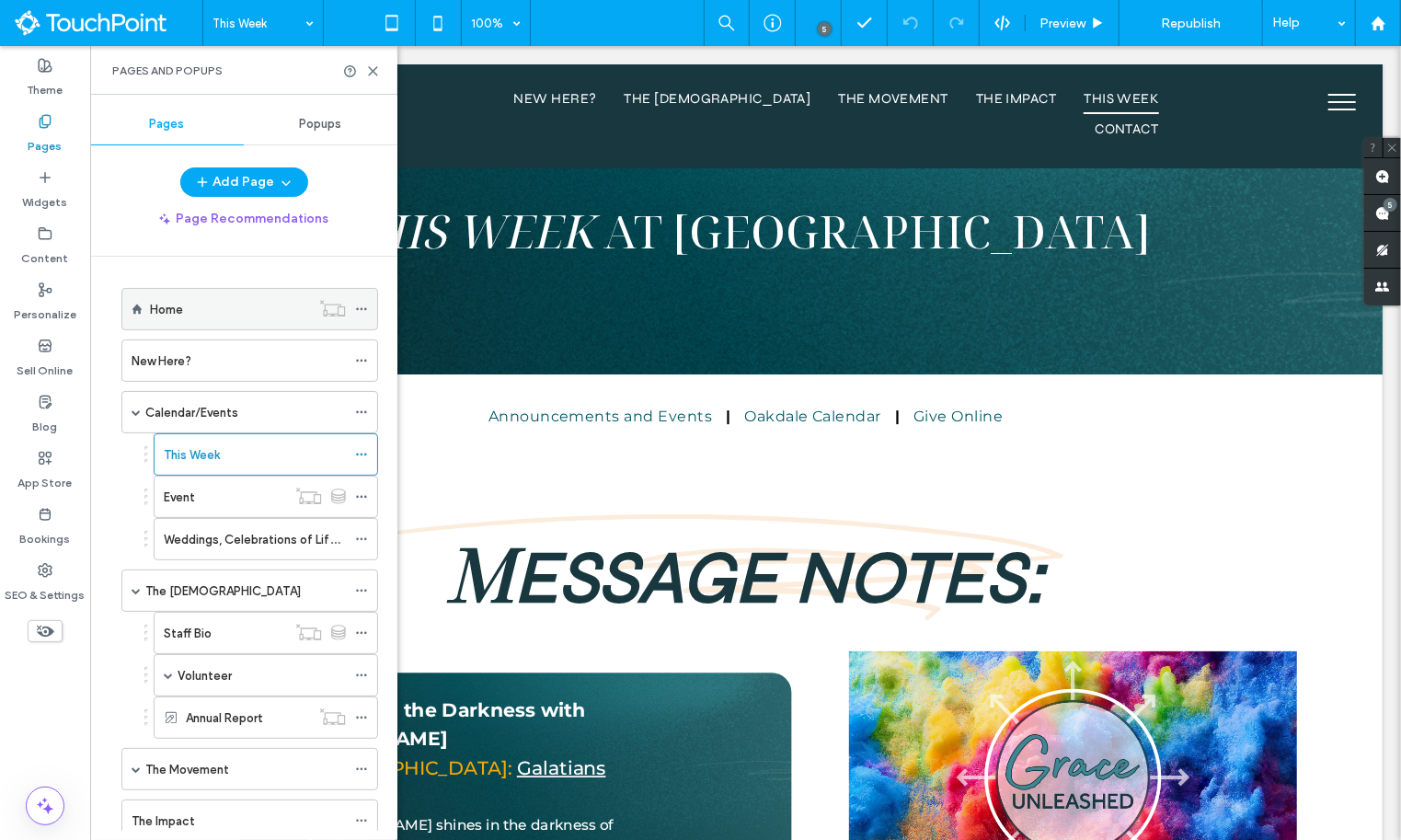
click at [180, 311] on label "Home" at bounding box center [166, 310] width 33 height 32
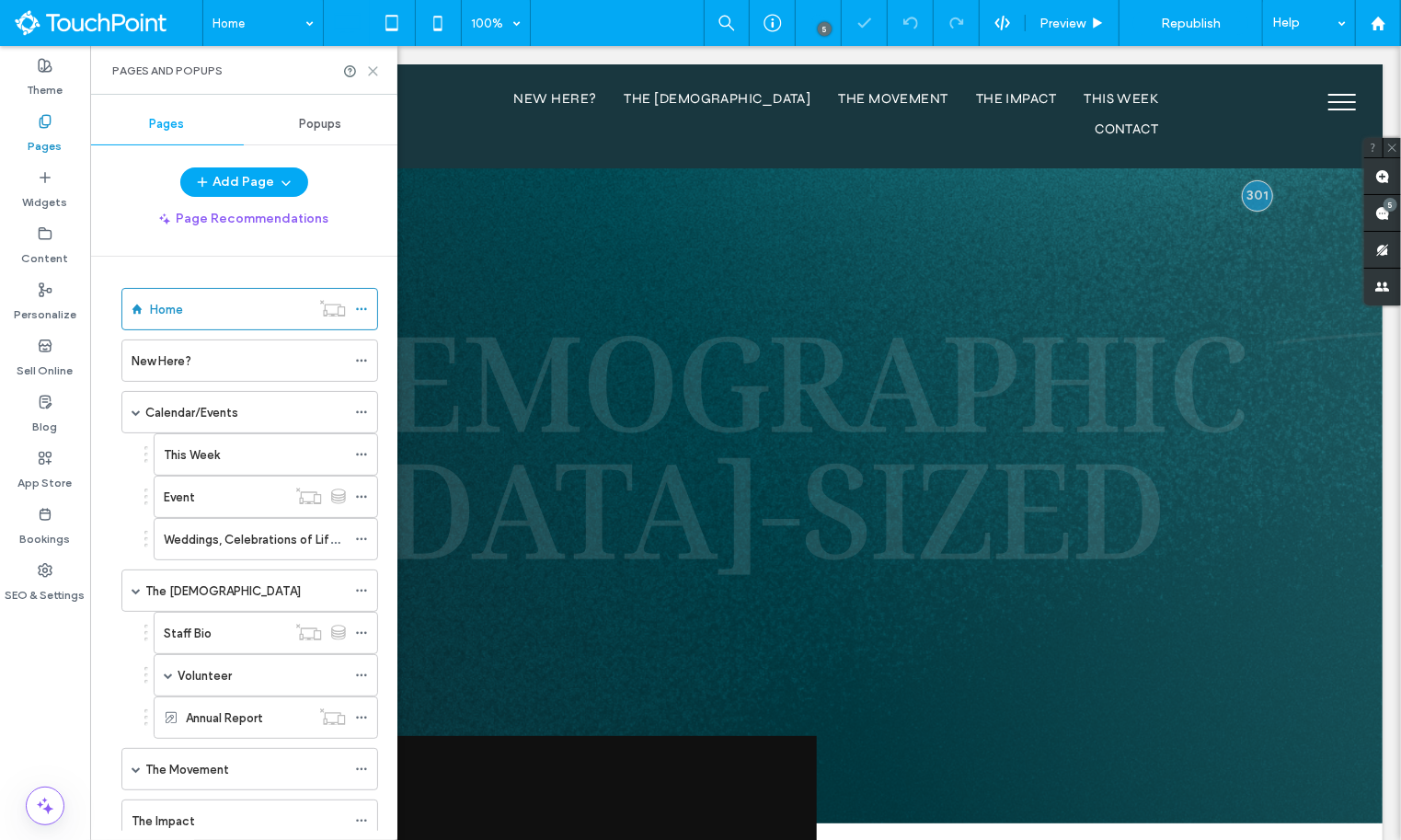
click at [375, 71] on icon at bounding box center [372, 71] width 14 height 14
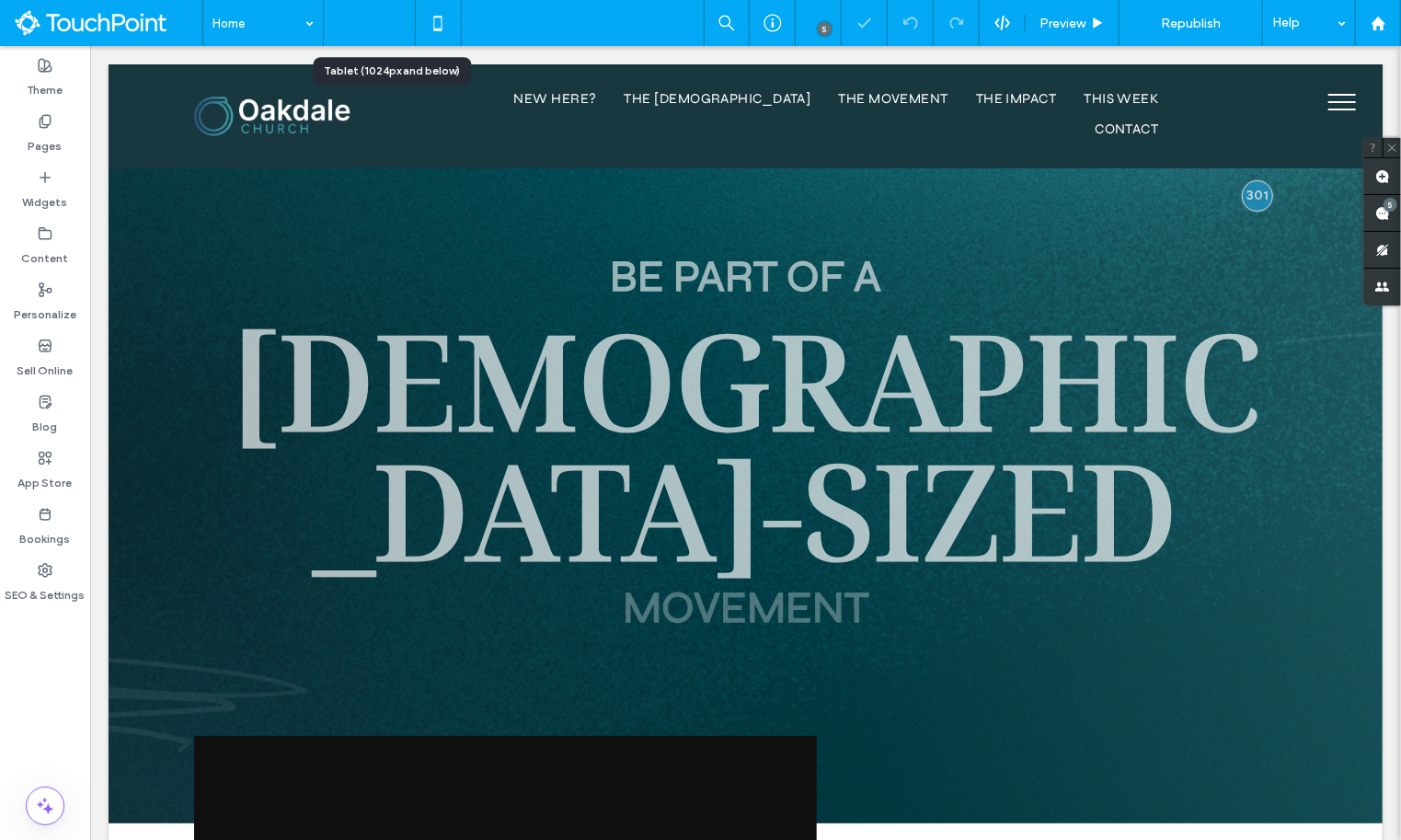
click at [394, 34] on icon at bounding box center [391, 22] width 36 height 36
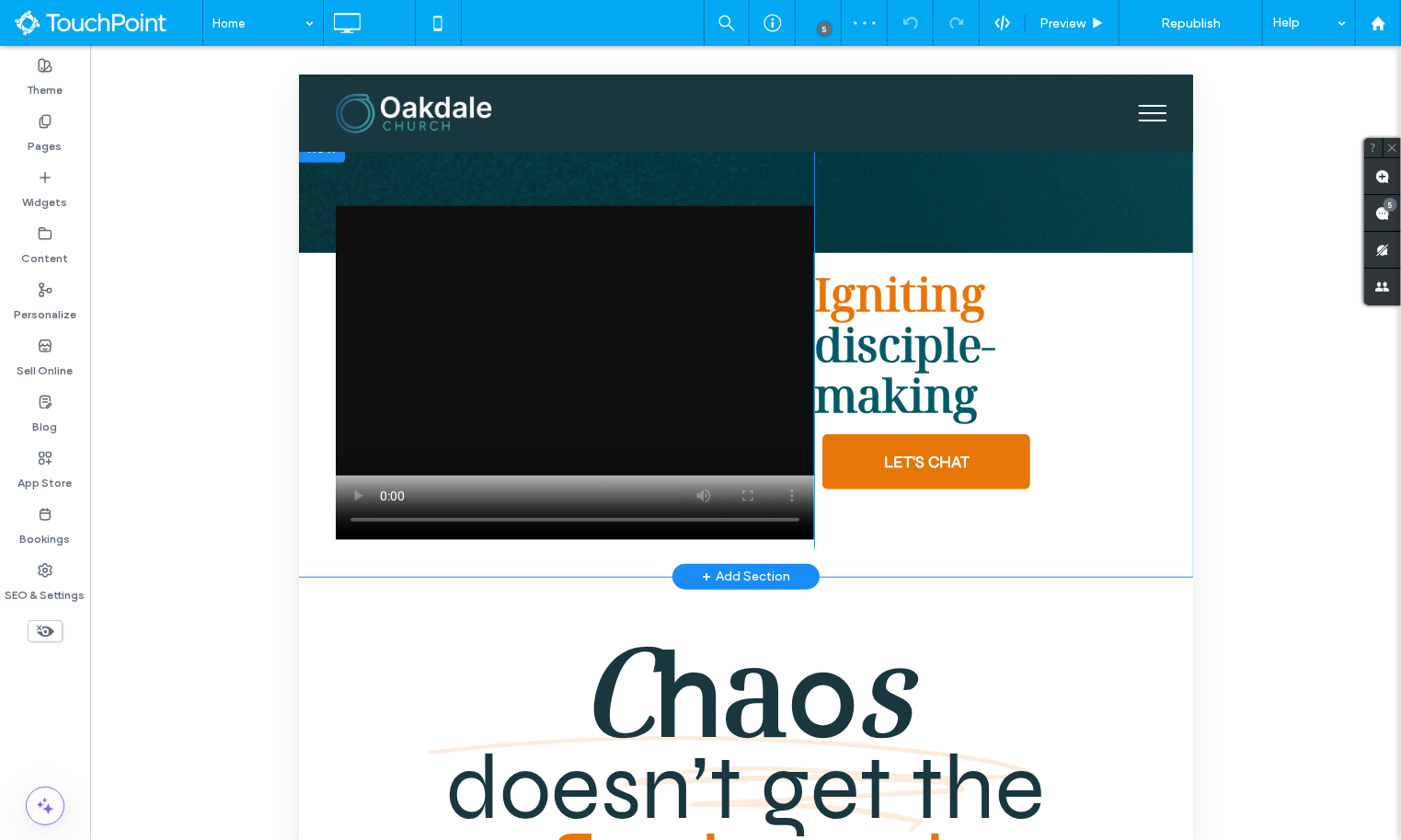
scroll to position [391, 0]
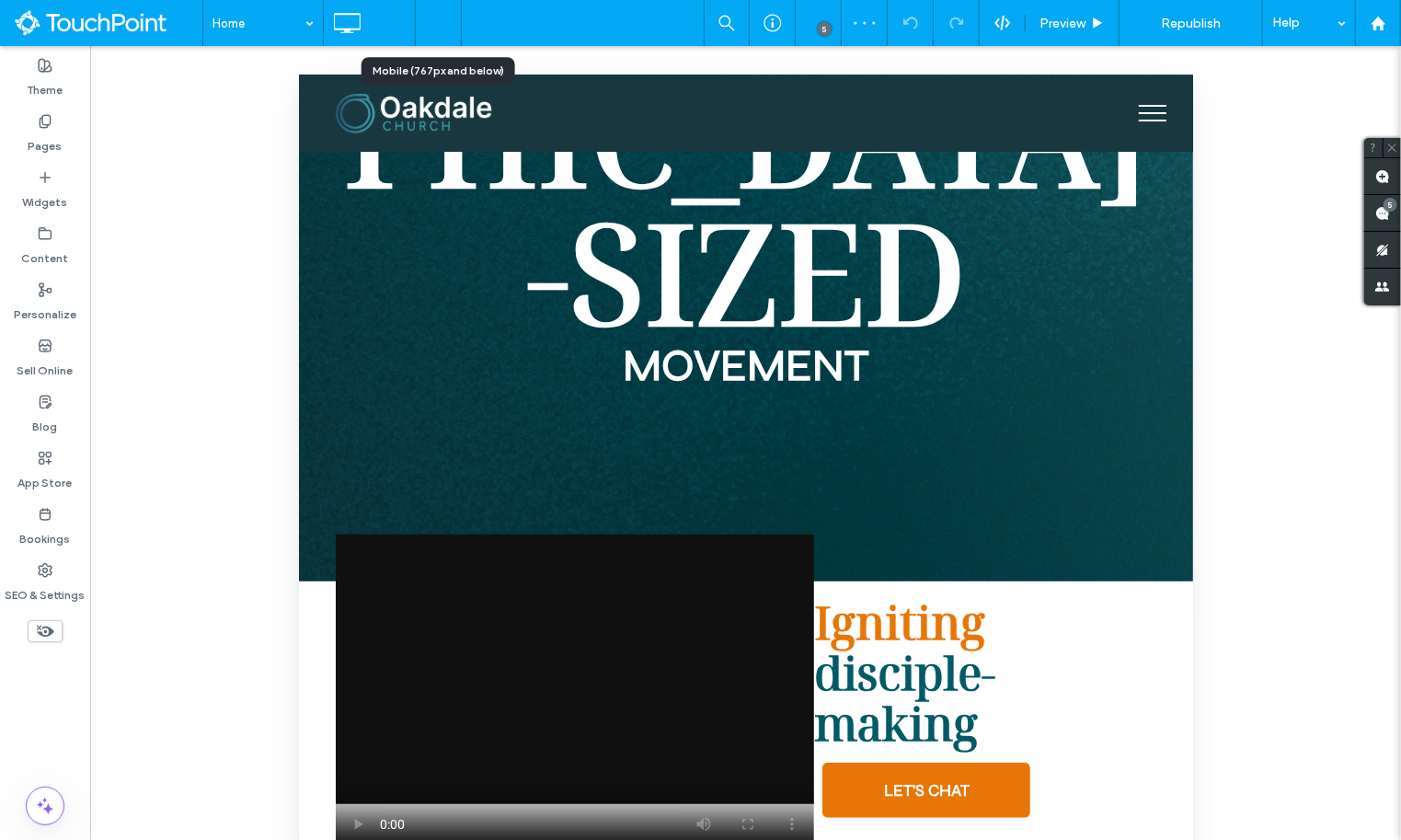
click at [426, 19] on icon at bounding box center [437, 22] width 36 height 36
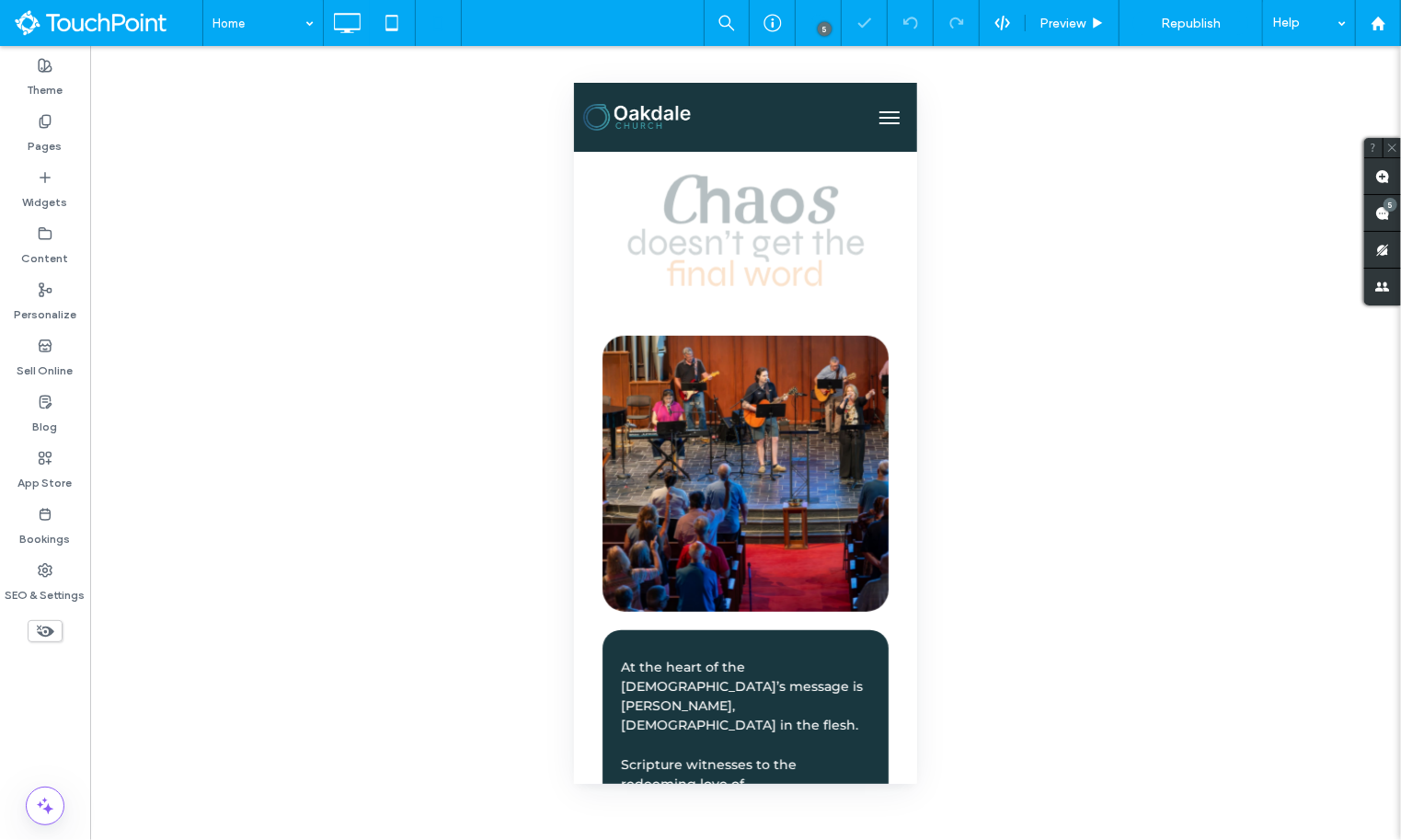
scroll to position [0, 0]
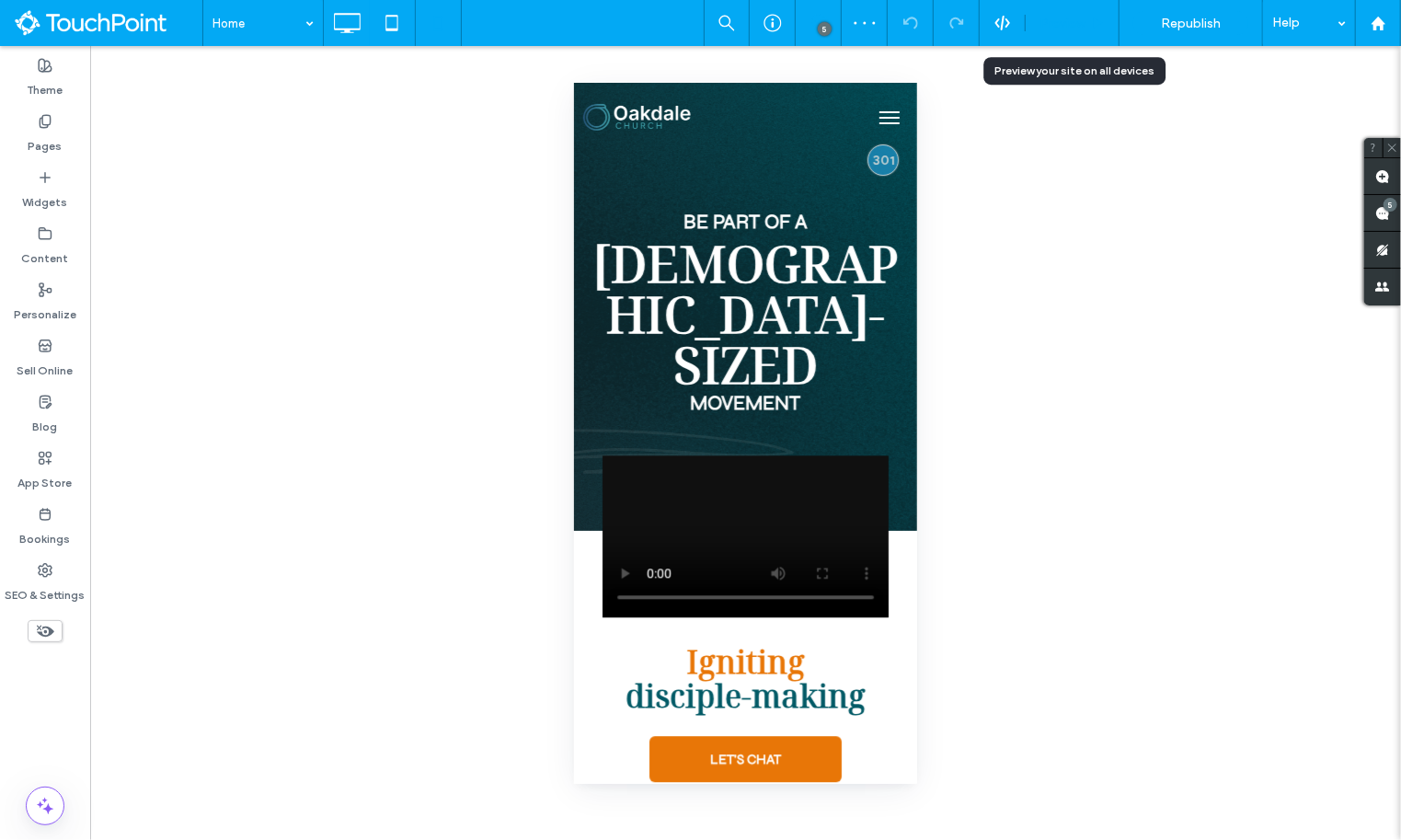
click at [1058, 14] on div "Preview" at bounding box center [1073, 22] width 94 height 46
click at [1087, 6] on div "Preview" at bounding box center [1073, 22] width 94 height 46
click at [1087, 19] on div "Preview" at bounding box center [1072, 23] width 93 height 16
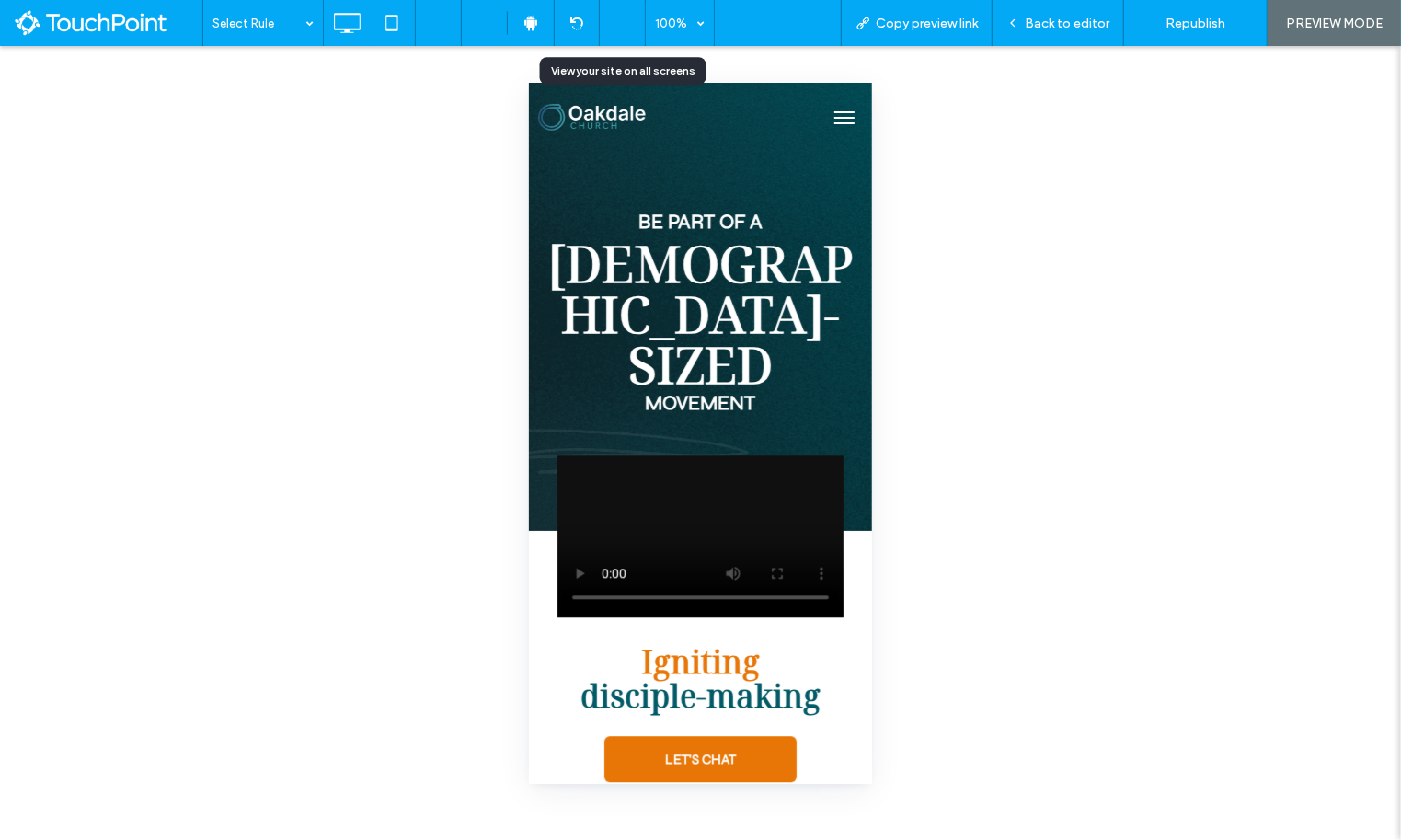
click at [607, 26] on icon at bounding box center [621, 22] width 35 height 35
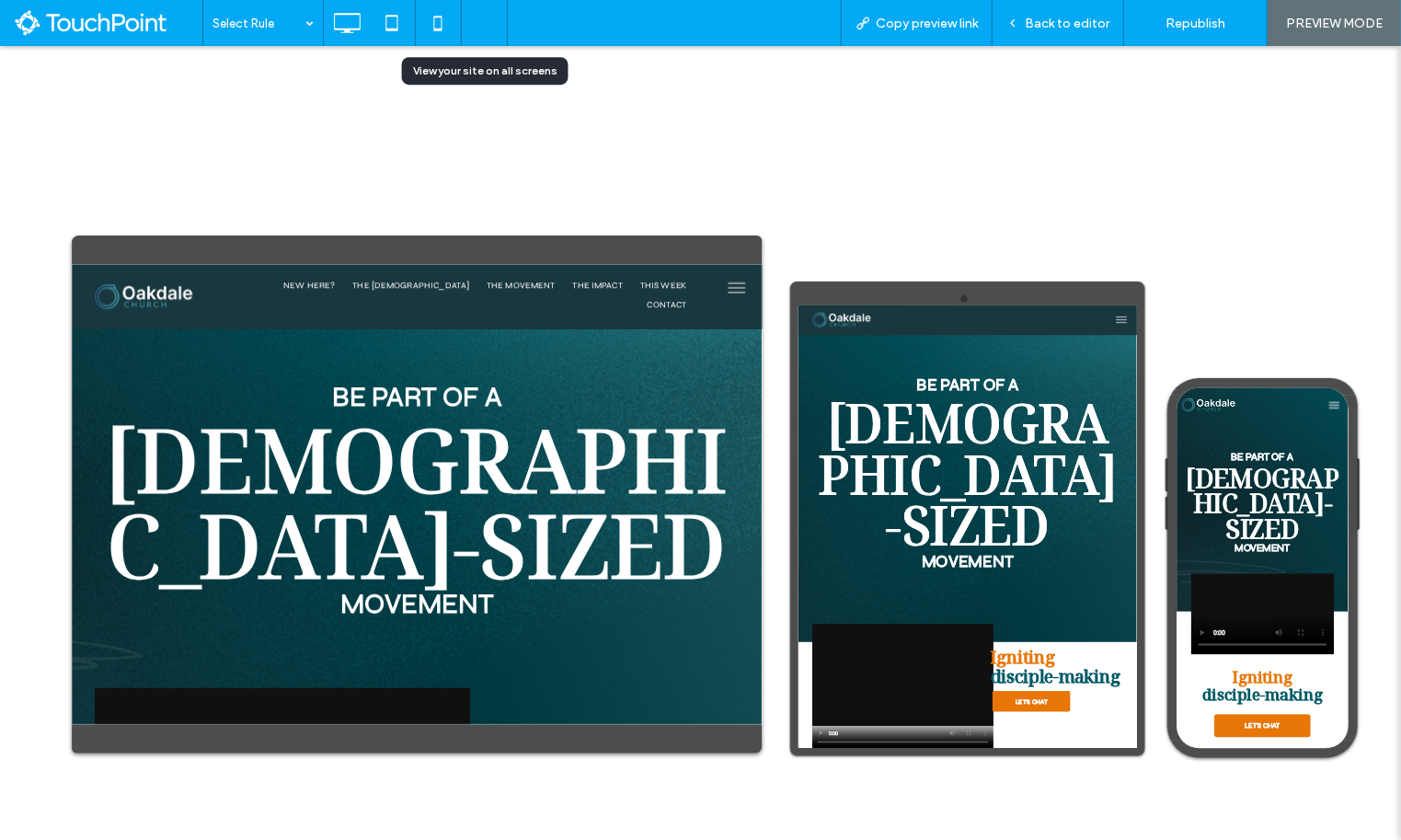
click at [481, 31] on use at bounding box center [483, 23] width 33 height 19
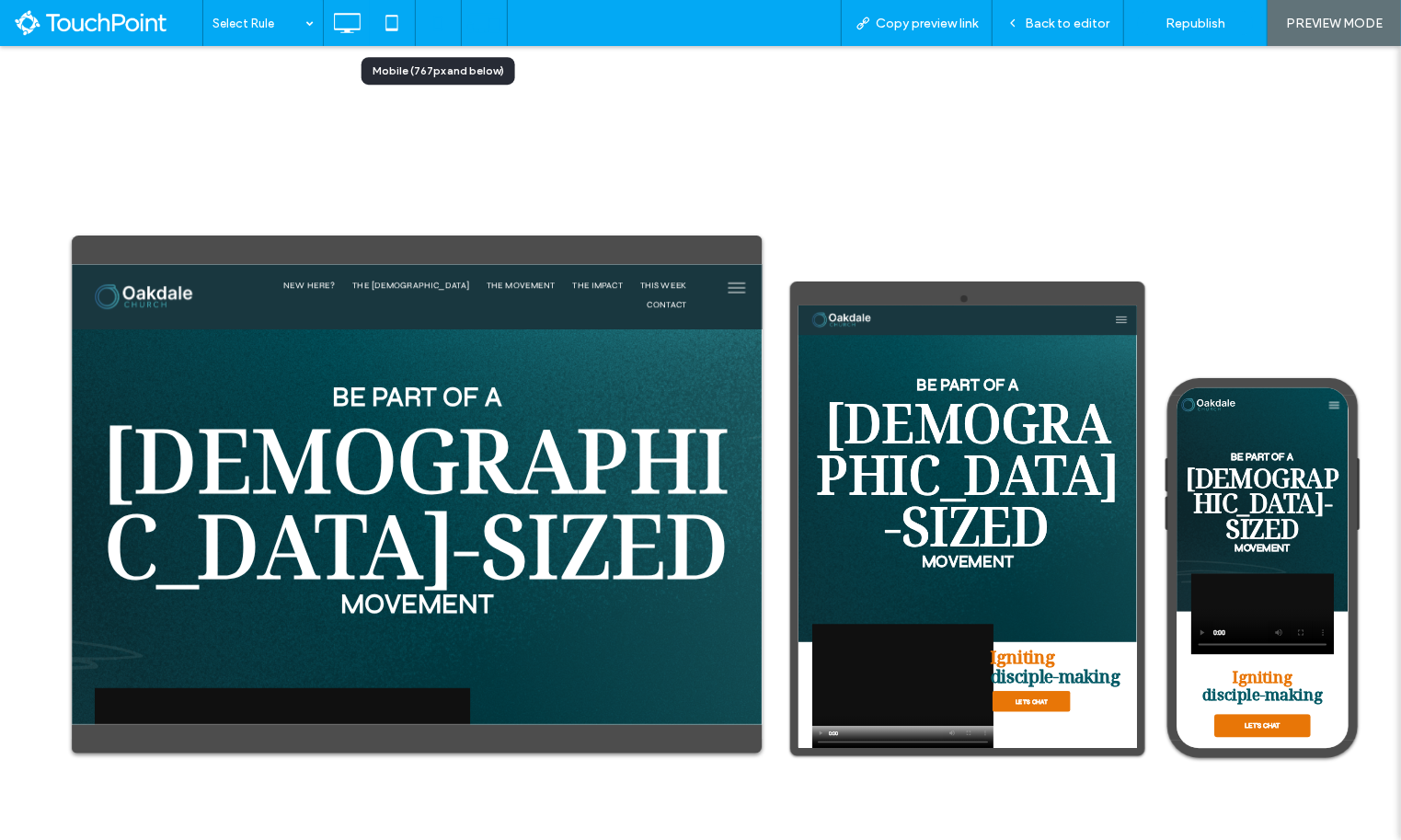
click at [443, 29] on icon at bounding box center [437, 22] width 36 height 36
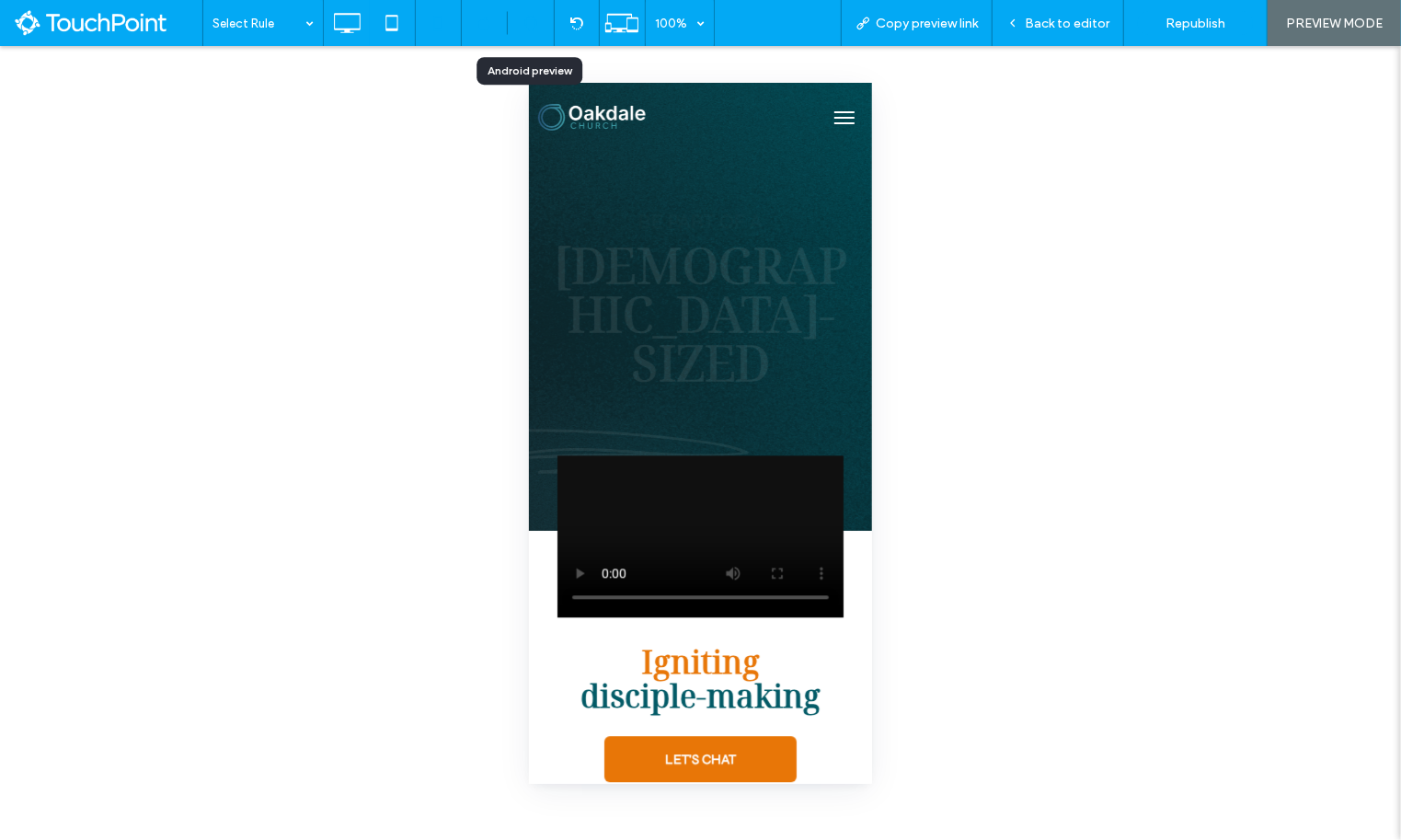
click at [524, 31] on div at bounding box center [531, 22] width 46 height 46
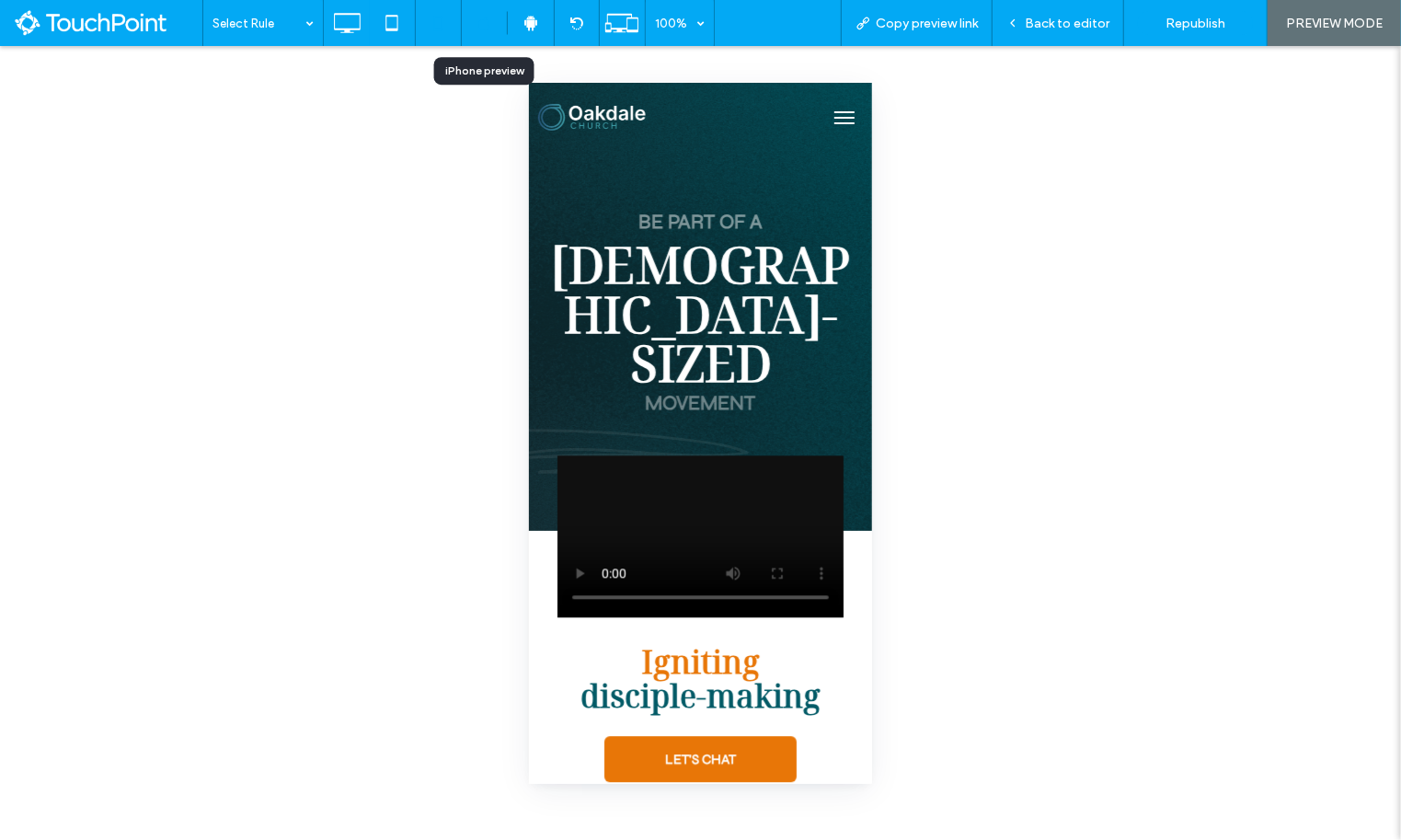
click at [492, 31] on div at bounding box center [484, 22] width 46 height 46
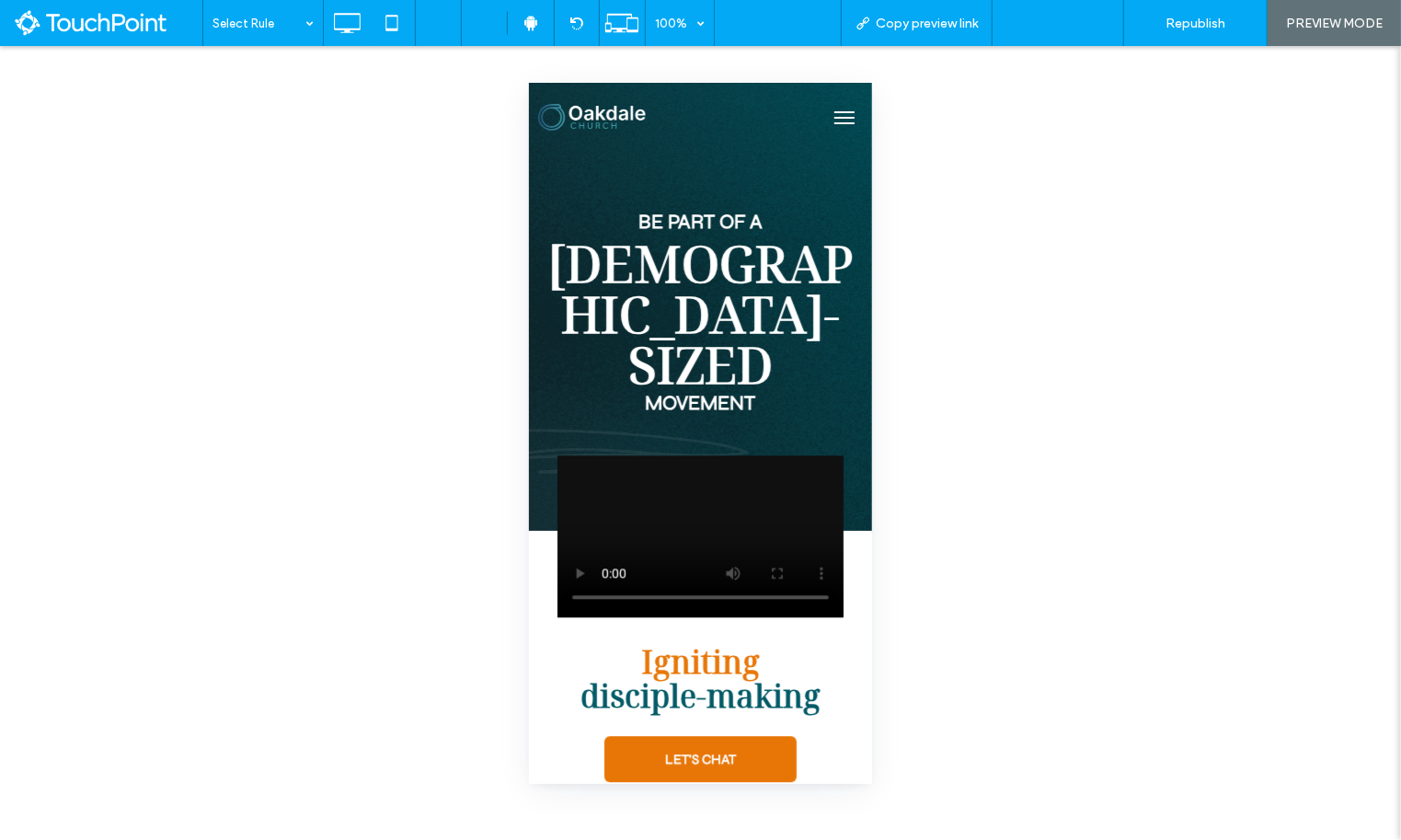
click at [1058, 21] on span "Back to editor" at bounding box center [1067, 23] width 84 height 16
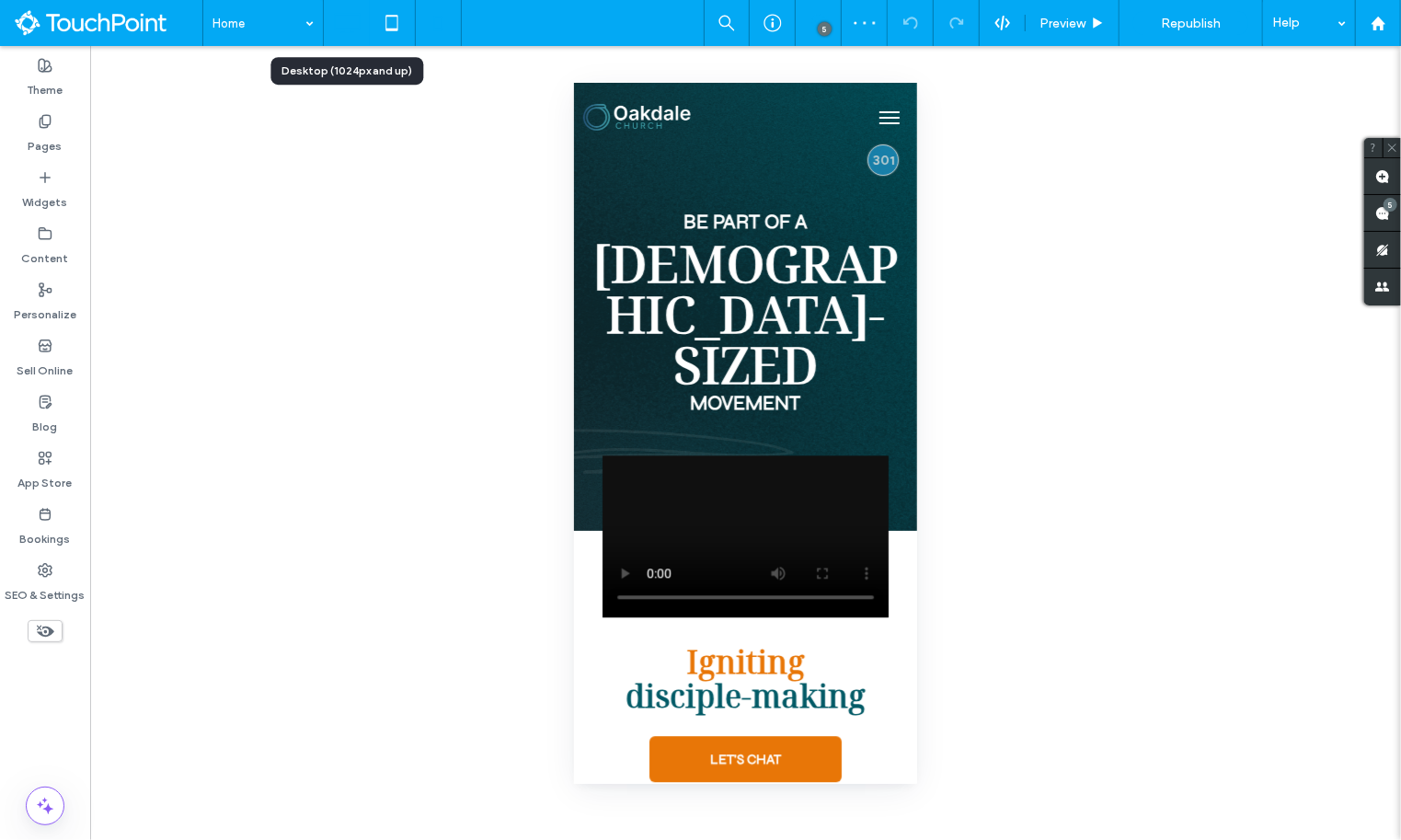
click at [354, 28] on use at bounding box center [347, 23] width 27 height 21
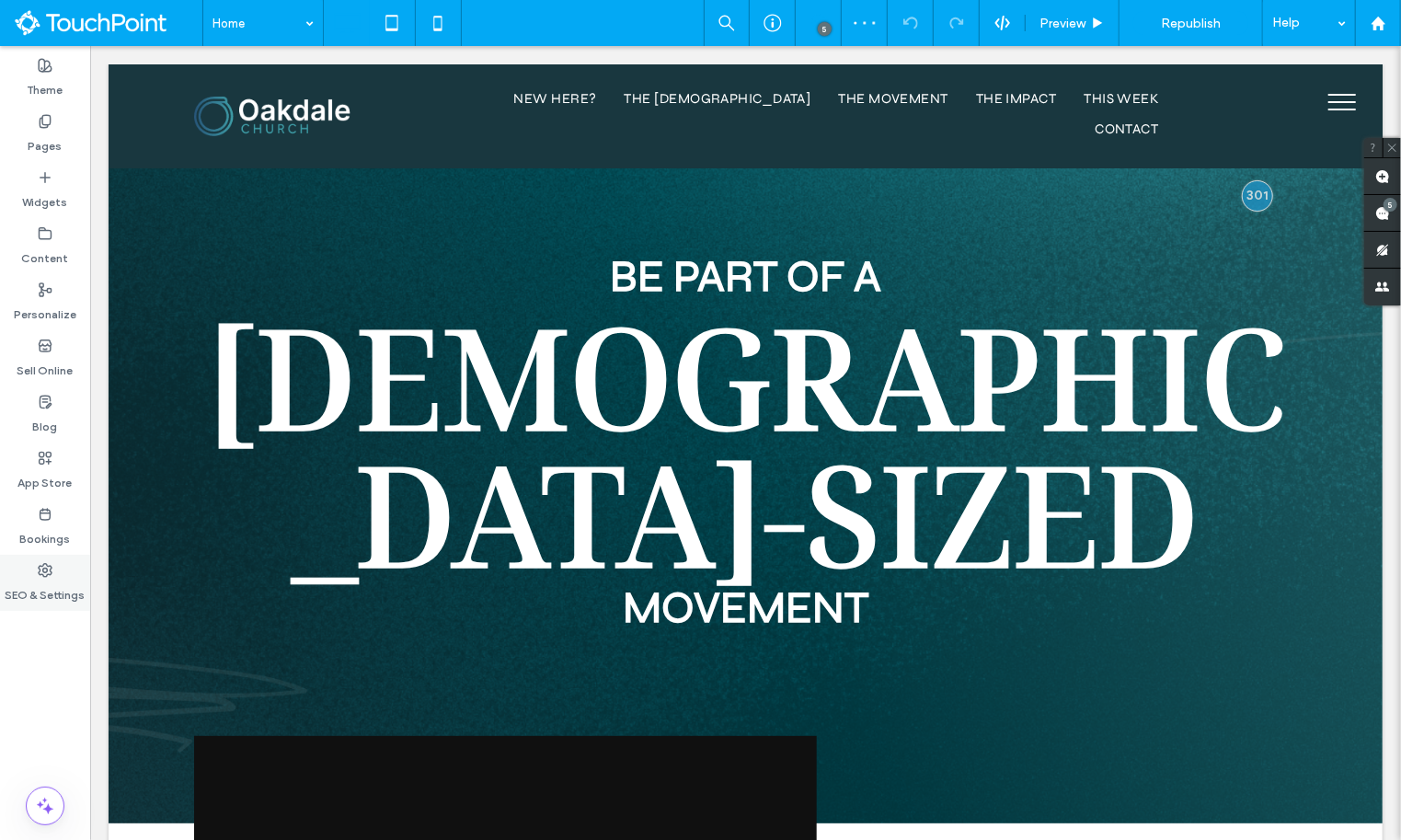
click at [36, 602] on label "SEO & Settings" at bounding box center [46, 590] width 80 height 26
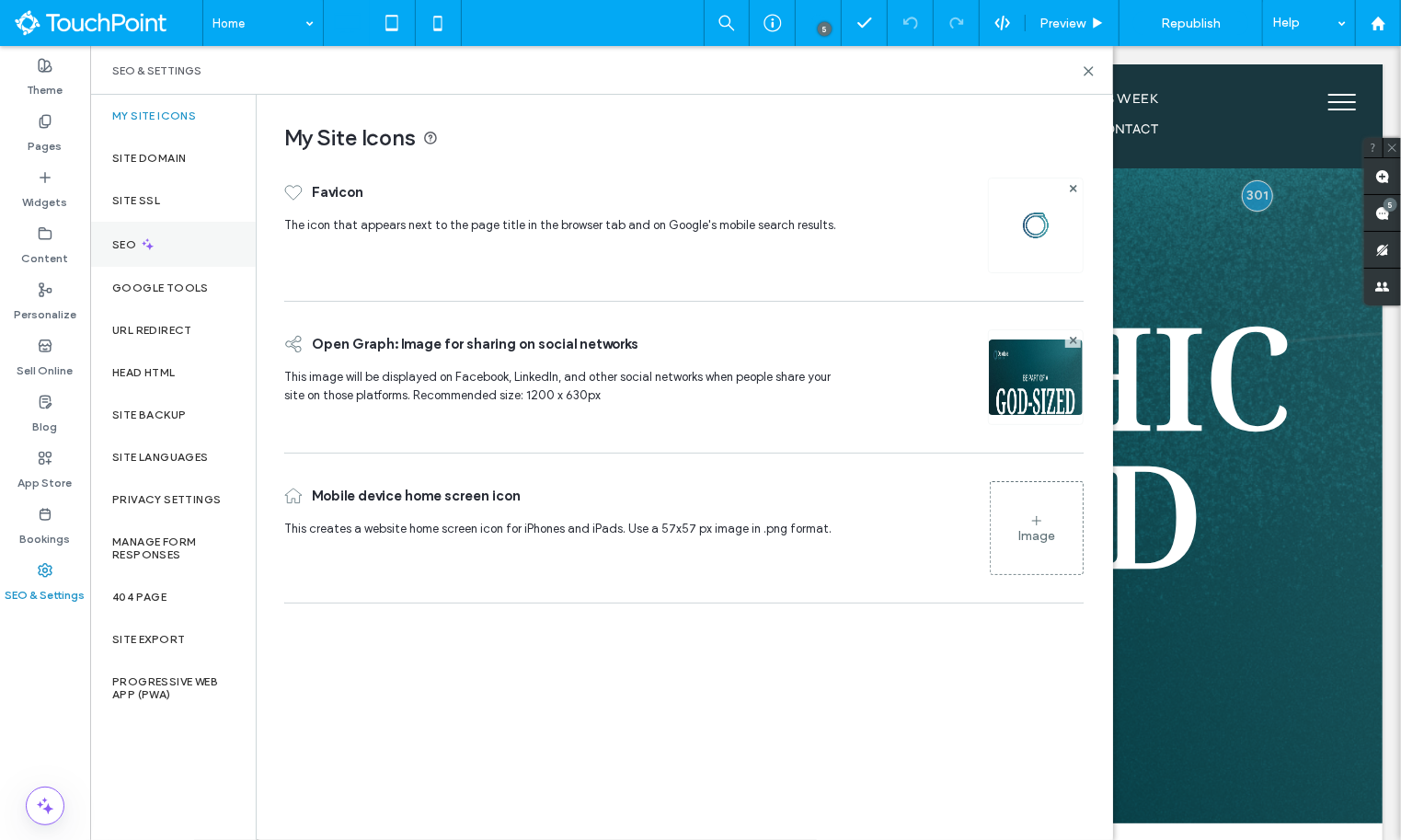
click at [158, 247] on div "SEO" at bounding box center [172, 244] width 166 height 45
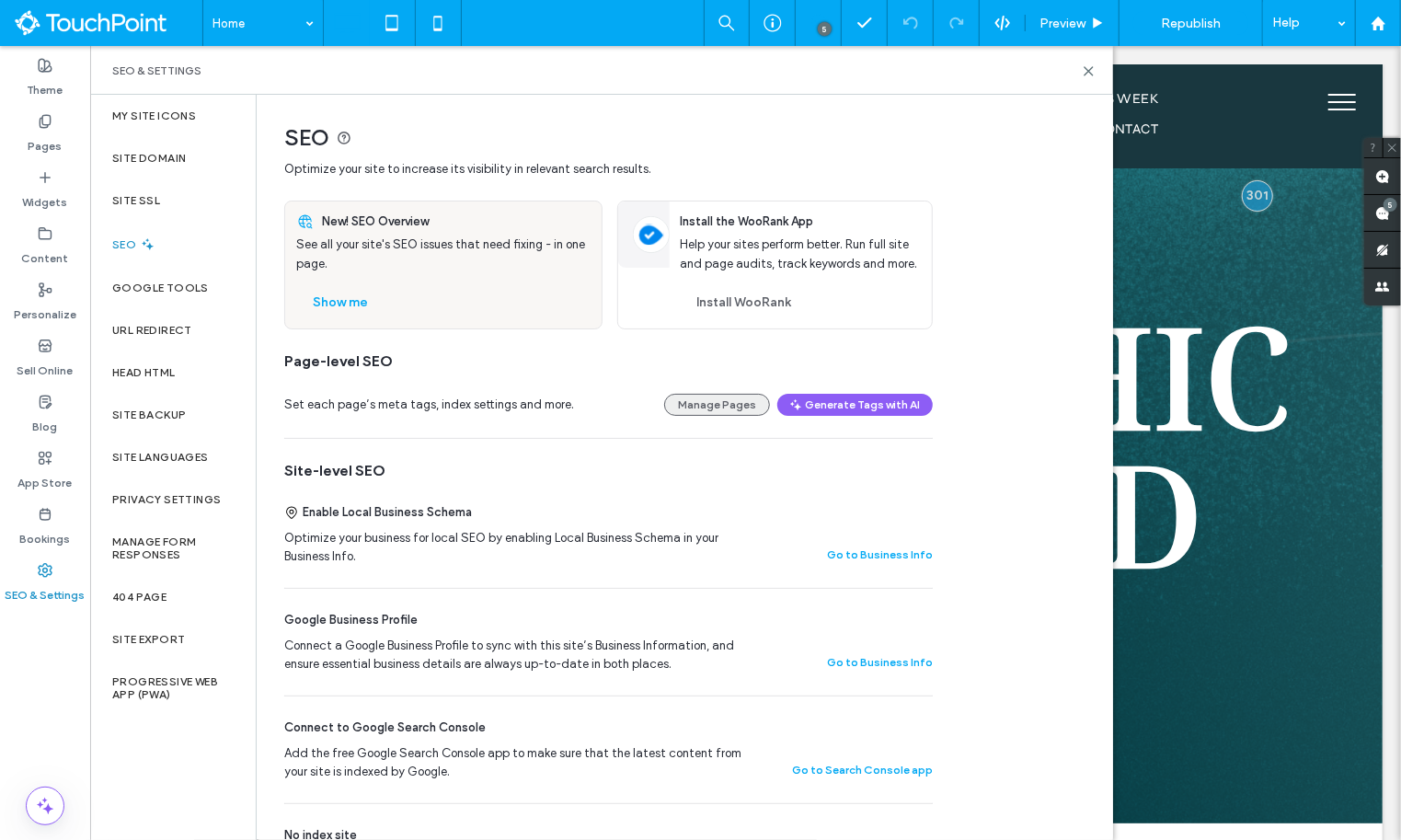
click at [752, 408] on button "Manage Pages" at bounding box center [717, 405] width 106 height 22
